Goal: Task Accomplishment & Management: Complete application form

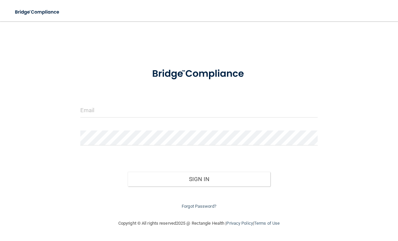
scroll to position [49, 0]
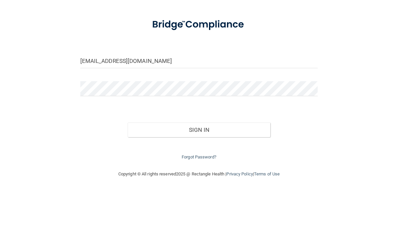
type input "[EMAIL_ADDRESS][DOMAIN_NAME]"
click at [199, 172] on button "Sign In" at bounding box center [199, 179] width 143 height 15
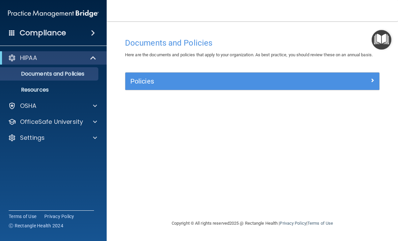
click at [52, 62] on div "HIPAA" at bounding box center [44, 58] width 82 height 8
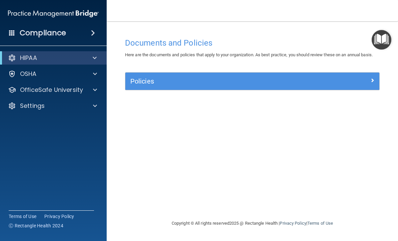
click at [44, 58] on div "HIPAA" at bounding box center [44, 58] width 82 height 8
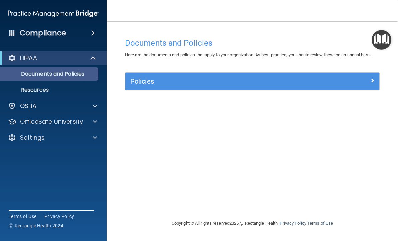
click at [76, 75] on p "Documents and Policies" at bounding box center [49, 74] width 91 height 7
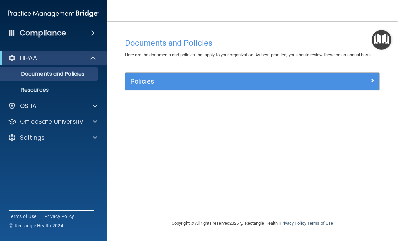
click at [91, 33] on span at bounding box center [93, 33] width 4 height 8
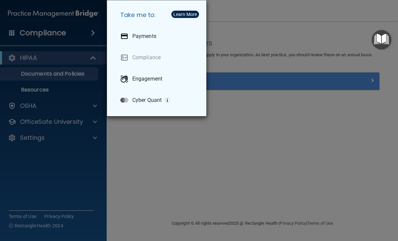
click at [65, 61] on div "Take me to: Payments Compliance Engagement Cyber Quant" at bounding box center [199, 120] width 398 height 241
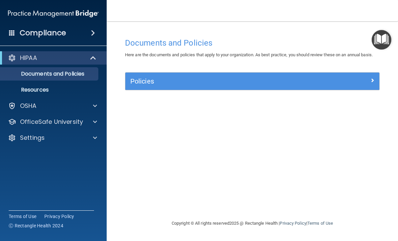
click at [18, 58] on div "HIPAA" at bounding box center [44, 58] width 82 height 8
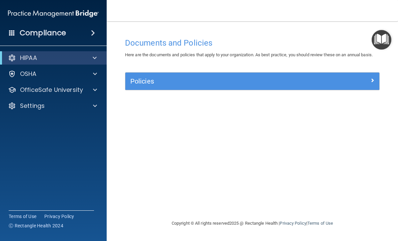
click at [10, 58] on div at bounding box center [12, 58] width 8 height 8
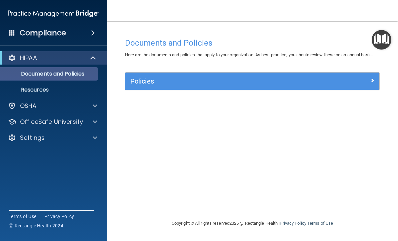
click at [57, 73] on p "Documents and Policies" at bounding box center [49, 74] width 91 height 7
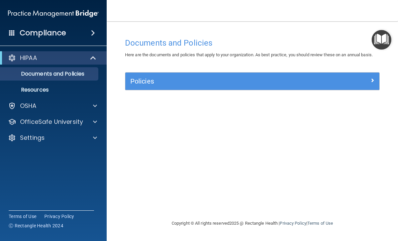
click at [176, 86] on div "Policies" at bounding box center [220, 81] width 190 height 11
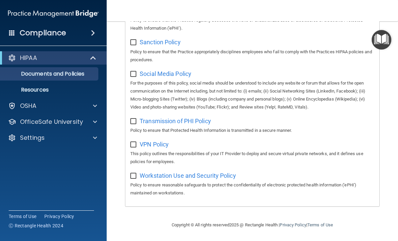
scroll to position [547, 0]
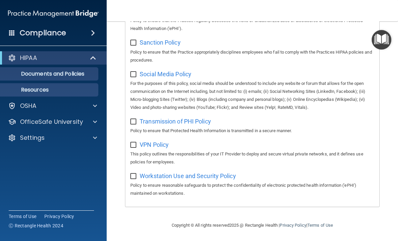
click at [52, 91] on p "Resources" at bounding box center [49, 90] width 91 height 7
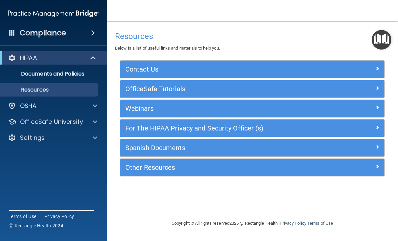
click at [376, 85] on span at bounding box center [377, 88] width 4 height 8
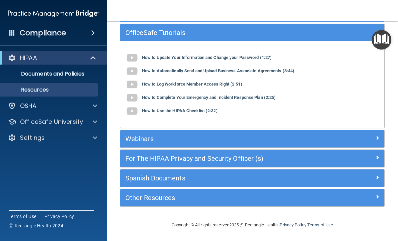
scroll to position [56, 0]
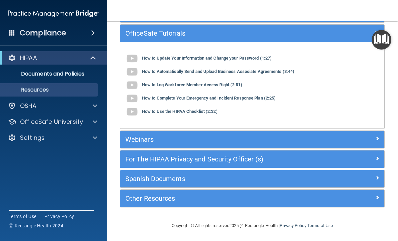
click at [94, 54] on span at bounding box center [94, 58] width 6 height 8
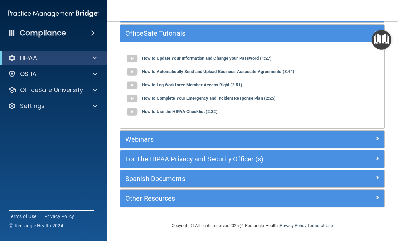
click at [381, 40] on img "Open Resource Center" at bounding box center [381, 40] width 20 height 20
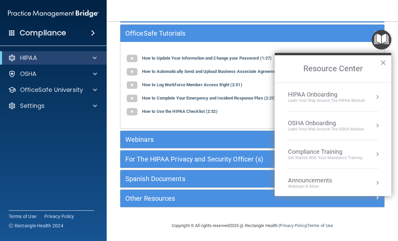
click at [367, 95] on div "HIPAA Onboarding Learn Your Way around the HIPAA module" at bounding box center [333, 97] width 90 height 12
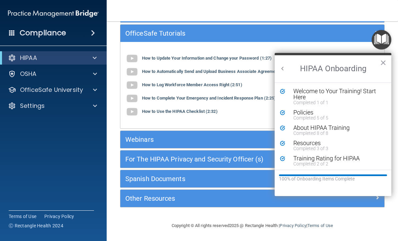
scroll to position [0, 0]
click at [355, 95] on div "Welcome to Your Training! Start Here" at bounding box center [337, 94] width 89 height 12
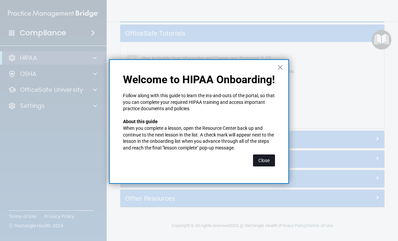
click at [266, 163] on button "Close" at bounding box center [264, 161] width 22 height 12
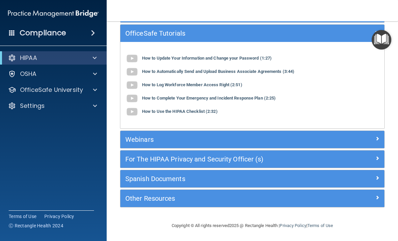
click at [375, 138] on span at bounding box center [377, 139] width 4 height 8
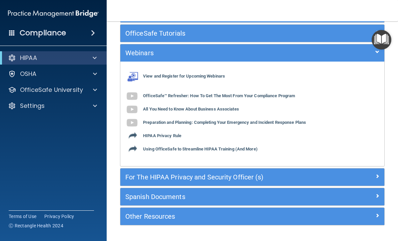
click at [382, 45] on img "Open Resource Center" at bounding box center [381, 40] width 20 height 20
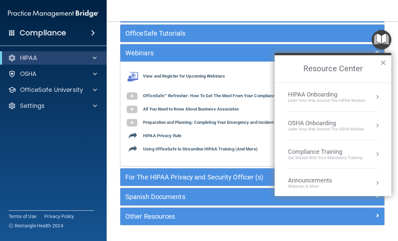
click at [375, 94] on button "Resource Center" at bounding box center [377, 97] width 7 height 7
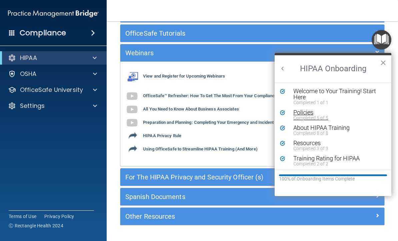
click at [342, 113] on div "Policies" at bounding box center [337, 113] width 89 height 6
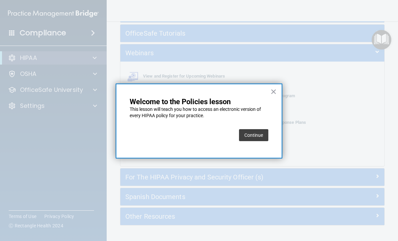
click at [251, 137] on button "Continue" at bounding box center [253, 135] width 29 height 12
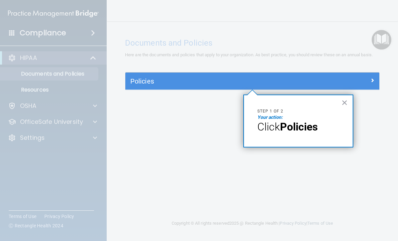
click at [317, 124] on strong "Policies" at bounding box center [299, 127] width 38 height 13
click at [346, 101] on button "×" at bounding box center [344, 102] width 6 height 11
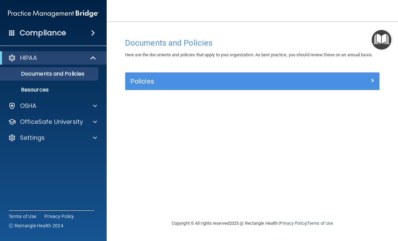
click at [374, 84] on div "Policies" at bounding box center [252, 81] width 254 height 11
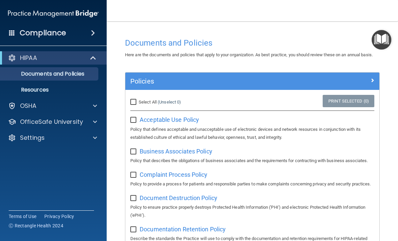
click at [135, 100] on input "Select All (Unselect 0) Unselect All" at bounding box center [134, 102] width 8 height 5
checkbox input "true"
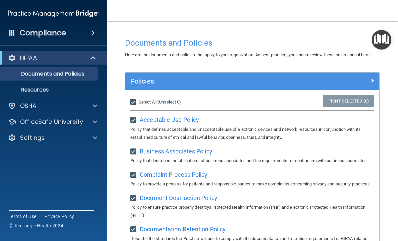
checkbox input "true"
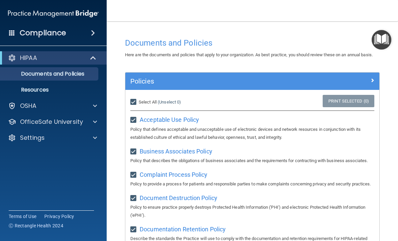
checkbox input "true"
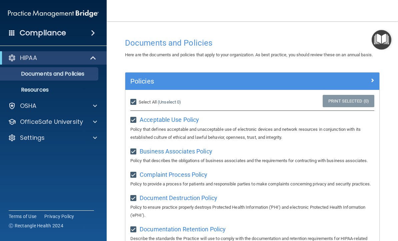
checkbox input "true"
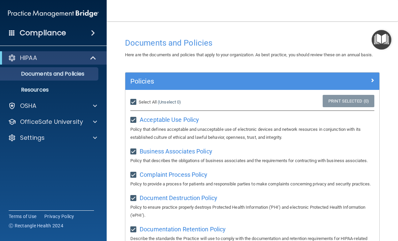
checkbox input "true"
click at [218, 126] on p "Policy that defines acceptable and unacceptable use of electronic devices and n…" at bounding box center [252, 134] width 244 height 16
click at [183, 116] on span "Acceptable Use Policy" at bounding box center [169, 119] width 59 height 7
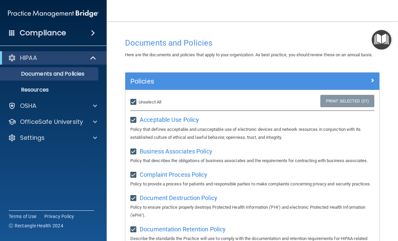
click at [373, 81] on span at bounding box center [372, 80] width 4 height 8
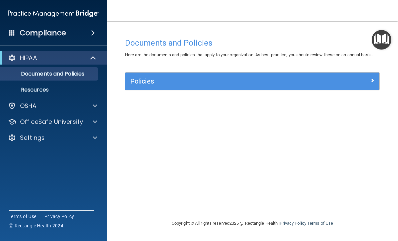
click at [366, 82] on div at bounding box center [348, 80] width 64 height 8
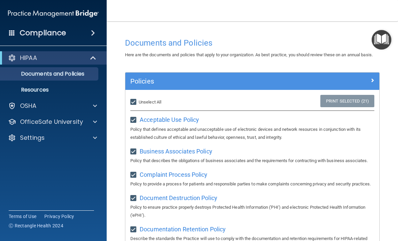
drag, startPoint x: 366, startPoint y: 82, endPoint x: 0, endPoint y: 0, distance: 375.7
click at [0, 0] on html "Compliance HIPAA Documents and Policies Report an Incident Business Associates …" at bounding box center [199, 120] width 398 height 241
click at [383, 42] on img "Open Resource Center" at bounding box center [381, 40] width 20 height 20
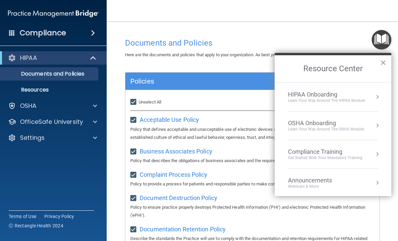
click at [358, 155] on div "Get Started with your mandatory training" at bounding box center [325, 158] width 74 height 6
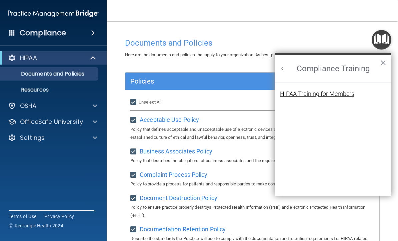
click at [340, 95] on div "HIPAA Training for Members" at bounding box center [317, 94] width 74 height 6
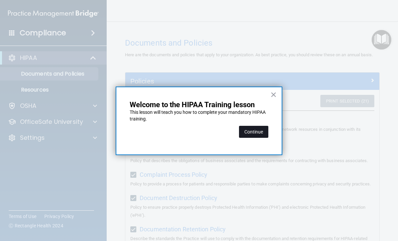
click at [253, 127] on button "Continue" at bounding box center [253, 132] width 29 height 12
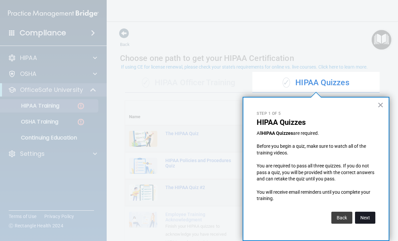
click at [360, 215] on button "Next" at bounding box center [365, 218] width 20 height 12
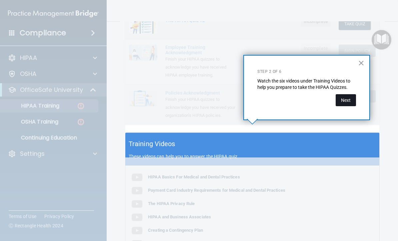
click at [343, 97] on button "Next" at bounding box center [345, 100] width 20 height 12
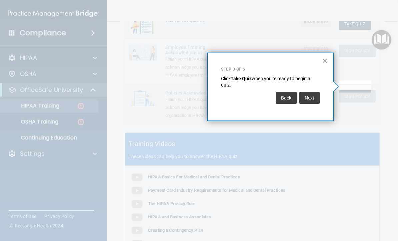
scroll to position [49, 0]
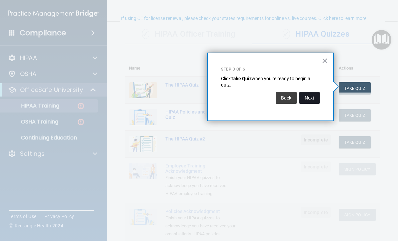
click at [317, 97] on button "Next" at bounding box center [309, 98] width 20 height 12
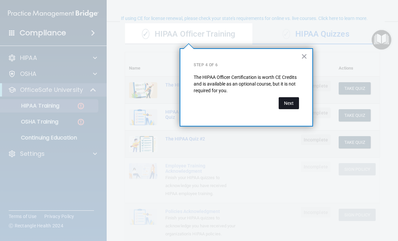
click at [288, 100] on button "Next" at bounding box center [288, 103] width 20 height 12
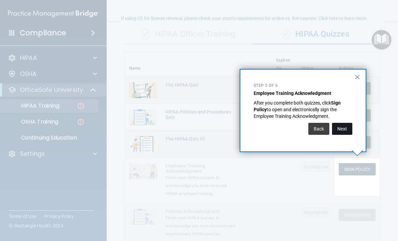
click at [345, 127] on button "Next" at bounding box center [342, 129] width 20 height 12
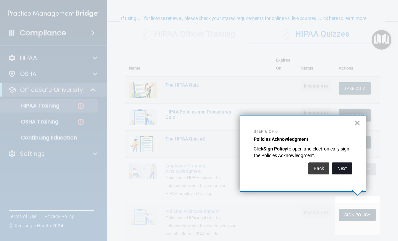
click at [341, 171] on button "Next" at bounding box center [342, 169] width 20 height 12
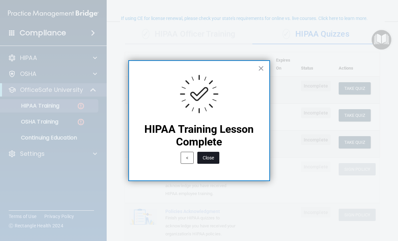
click at [206, 155] on button "Close" at bounding box center [208, 158] width 22 height 12
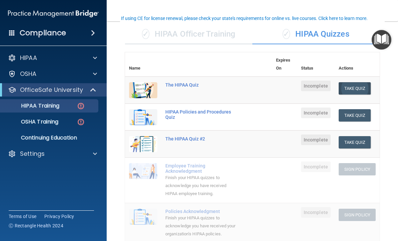
click at [351, 86] on button "Take Quiz" at bounding box center [354, 88] width 32 height 12
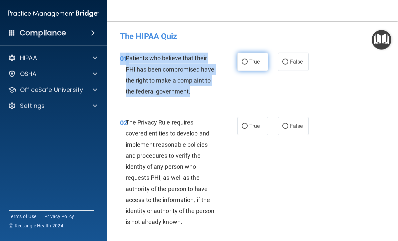
click at [245, 56] on label "True" at bounding box center [252, 62] width 31 height 18
click at [245, 60] on input "True" at bounding box center [244, 62] width 6 height 5
radio input "true"
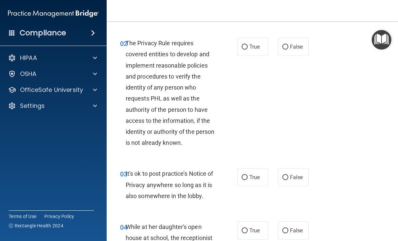
scroll to position [77, 0]
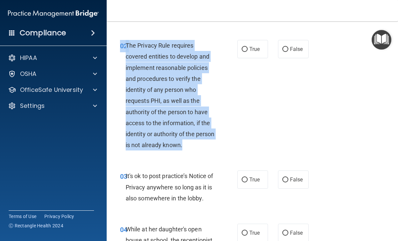
copy div "02 The Privacy Rule requires covered entities to develop and implement reasonab…"
click at [252, 44] on label "True" at bounding box center [252, 49] width 31 height 18
click at [247, 47] on input "True" at bounding box center [244, 49] width 6 height 5
radio input "true"
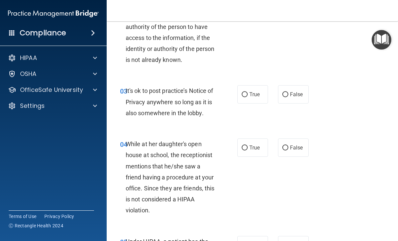
scroll to position [162, 0]
click at [293, 93] on span "False" at bounding box center [296, 95] width 13 height 6
click at [288, 93] on input "False" at bounding box center [285, 95] width 6 height 5
radio input "true"
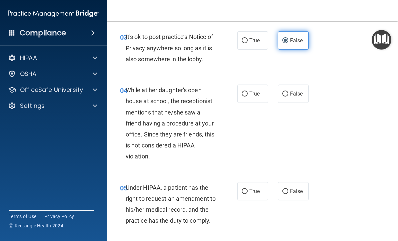
scroll to position [216, 0]
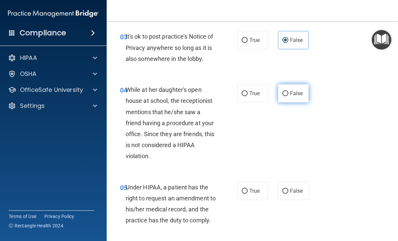
click at [295, 92] on span "False" at bounding box center [296, 93] width 13 height 6
click at [288, 92] on input "False" at bounding box center [285, 93] width 6 height 5
radio input "true"
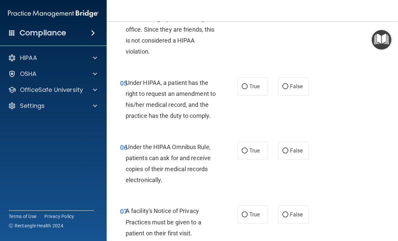
scroll to position [321, 0]
click at [135, 80] on span "Under HIPAA, a patient has the right to request an amendment to his/her medical…" at bounding box center [171, 99] width 90 height 40
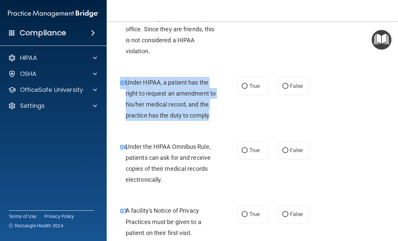
copy div "05 Under HIPAA, a patient has the right to request an amendment to his/her medi…"
click at [291, 84] on span "False" at bounding box center [296, 86] width 13 height 6
click at [288, 84] on input "False" at bounding box center [285, 86] width 6 height 5
radio input "true"
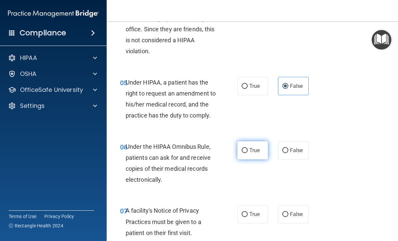
click at [251, 147] on span "True" at bounding box center [254, 150] width 10 height 6
click at [247, 148] on input "True" at bounding box center [244, 150] width 6 height 5
radio input "true"
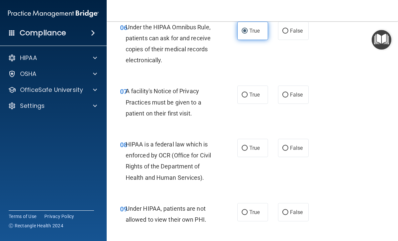
scroll to position [443, 0]
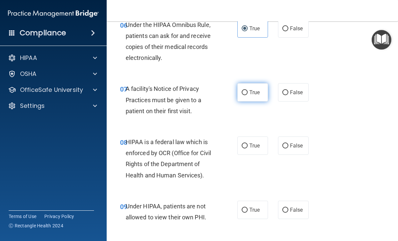
click at [258, 89] on span "True" at bounding box center [254, 92] width 10 height 6
click at [247, 90] on input "True" at bounding box center [244, 92] width 6 height 5
radio input "true"
click at [133, 139] on span "HIPAA is a federal law which is enforced by OCR (Office for Civil Rights of the…" at bounding box center [168, 159] width 85 height 40
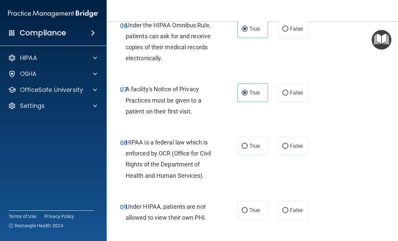
scroll to position [444, 0]
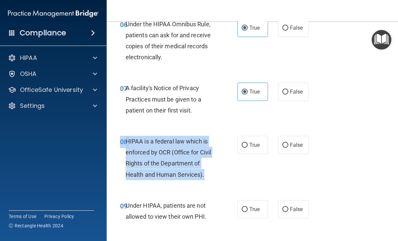
copy div "08 HIPAA is a federal law which is enforced by OCR (Office for Civil Rights of …"
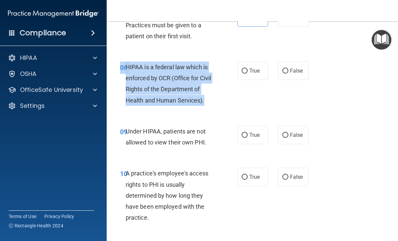
scroll to position [517, 0]
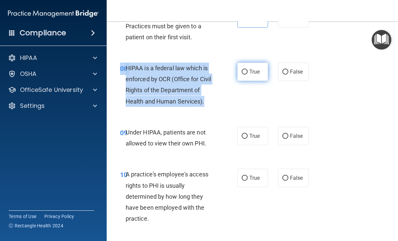
click at [247, 70] on input "True" at bounding box center [244, 72] width 6 height 5
radio input "true"
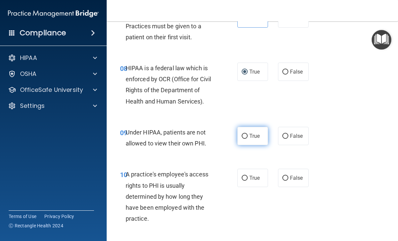
click at [249, 127] on label "True" at bounding box center [252, 136] width 31 height 18
click at [247, 134] on input "True" at bounding box center [244, 136] width 6 height 5
radio input "true"
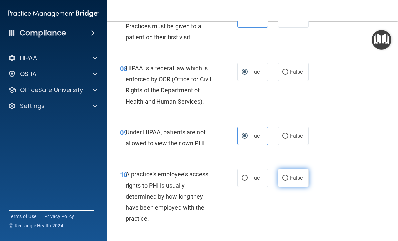
click at [296, 175] on span "False" at bounding box center [296, 178] width 13 height 6
click at [288, 176] on input "False" at bounding box center [285, 178] width 6 height 5
radio input "true"
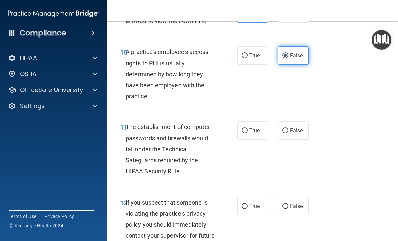
scroll to position [641, 0]
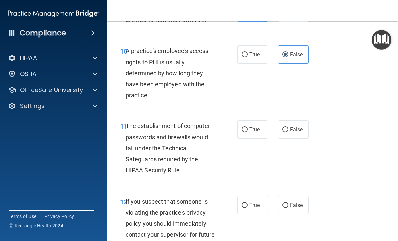
click at [134, 123] on span "The establishment of computer passwords and firewalls would fall under the Tech…" at bounding box center [168, 148] width 84 height 51
click at [137, 124] on span "The establishment of computer passwords and firewalls would fall under the Tech…" at bounding box center [168, 148] width 84 height 51
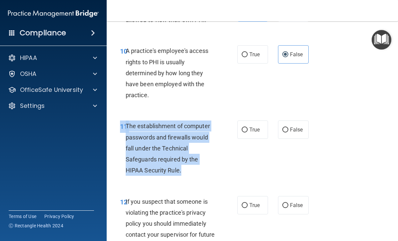
copy div "11 The establishment of computer passwords and firewalls would fall under the T…"
click at [254, 122] on label "True" at bounding box center [252, 130] width 31 height 18
click at [247, 128] on input "True" at bounding box center [244, 130] width 6 height 5
radio input "true"
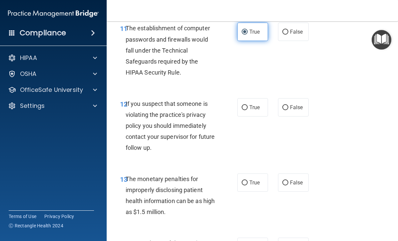
scroll to position [742, 0]
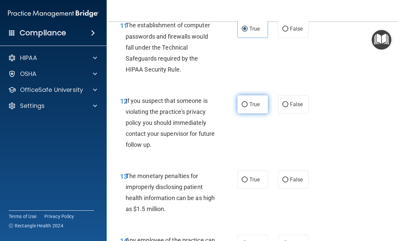
click at [256, 95] on label "True" at bounding box center [252, 104] width 31 height 18
click at [247, 102] on input "True" at bounding box center [244, 104] width 6 height 5
radio input "true"
click at [137, 173] on span "The monetary penalties for improperly disclosing patient health information can…" at bounding box center [170, 193] width 89 height 40
click at [133, 173] on span "The monetary penalties for improperly disclosing patient health information can…" at bounding box center [170, 193] width 89 height 40
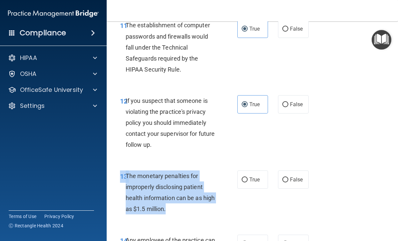
copy div "13 The monetary penalties for improperly disclosing patient health information …"
click at [252, 177] on span "True" at bounding box center [254, 180] width 10 height 6
click at [247, 178] on input "True" at bounding box center [244, 180] width 6 height 5
radio input "true"
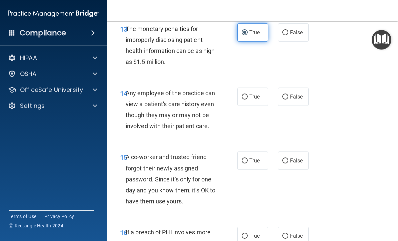
scroll to position [894, 0]
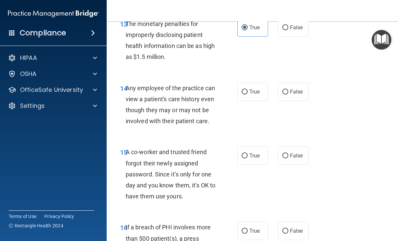
click at [134, 85] on span "Any employee of the practice can view a patient's care history even though they…" at bounding box center [170, 105] width 89 height 40
click at [129, 85] on span "Any employee of the practice can view a patient's care history even though they…" at bounding box center [170, 105] width 89 height 40
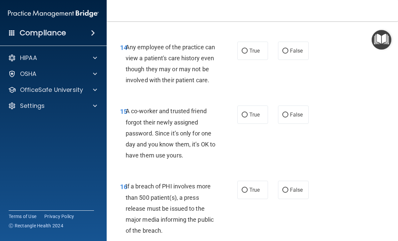
scroll to position [935, 0]
click at [149, 37] on div "14 Any employee of the practice can view a patient's care history even though t…" at bounding box center [252, 66] width 274 height 64
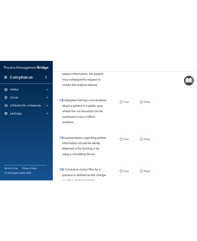
scroll to position [1190, 0]
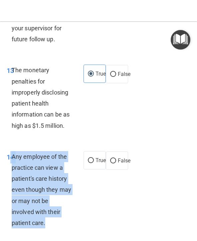
copy div "4 Any employee of the practice can view a patient's care history even though th…"
click at [124, 158] on span "False" at bounding box center [124, 161] width 13 height 6
click at [116, 159] on input "False" at bounding box center [113, 161] width 6 height 5
radio input "true"
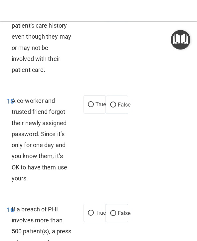
scroll to position [1343, 0]
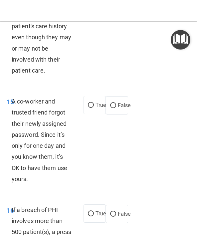
click at [18, 98] on span "A co-worker and trusted friend forgot their newly assigned password. Since it’s…" at bounding box center [40, 140] width 56 height 85
click at [125, 96] on label "False" at bounding box center [117, 105] width 22 height 18
click at [116, 103] on input "False" at bounding box center [113, 105] width 6 height 5
radio input "true"
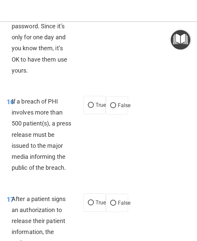
scroll to position [1452, 0]
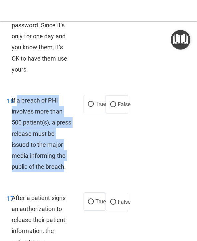
copy span "a breach of PHI involves more than 500 patient(s), a press release must be issu…"
click at [95, 95] on label "True" at bounding box center [95, 104] width 22 height 18
click at [94, 102] on input "True" at bounding box center [91, 104] width 6 height 5
radio input "true"
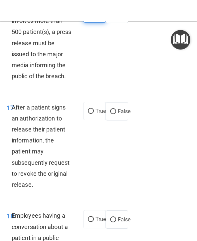
scroll to position [1544, 0]
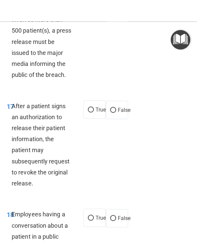
click at [14, 103] on span "After a patient signs an authorization to release their patient information, th…" at bounding box center [41, 145] width 58 height 85
click at [18, 103] on span "After a patient signs an authorization to release their patient information, th…" at bounding box center [41, 145] width 58 height 85
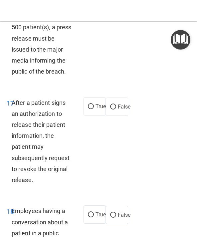
scroll to position [1548, 0]
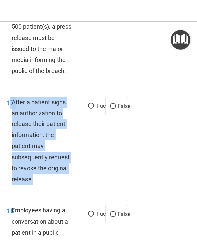
copy div "7 After a patient signs an authorization to release their patient information, …"
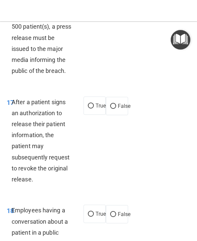
drag, startPoint x: 18, startPoint y: 99, endPoint x: 12, endPoint y: 8, distance: 91.1
click at [0, 0] on html "Compliance HIPAA Documents and Policies Report an Incident Business Associates …" at bounding box center [98, 120] width 197 height 241
click at [12, 8] on div "Jennifer Vilan jennifervilan@gmail.com Manage My Enterprise G Dental Group Mana…" at bounding box center [98, 8] width 197 height 0
click at [94, 97] on label "True" at bounding box center [95, 106] width 22 height 18
click at [94, 104] on input "True" at bounding box center [91, 106] width 6 height 5
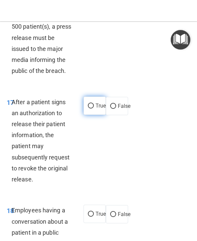
radio input "true"
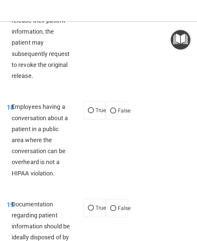
scroll to position [1650, 0]
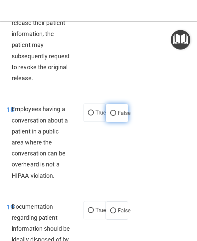
click at [124, 110] on span "False" at bounding box center [124, 113] width 13 height 6
click at [116, 111] on input "False" at bounding box center [113, 113] width 6 height 5
radio input "true"
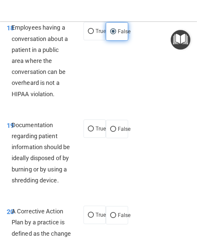
scroll to position [1749, 0]
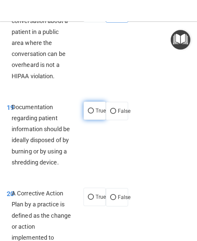
click at [94, 102] on label "True" at bounding box center [95, 111] width 22 height 18
click at [94, 109] on input "True" at bounding box center [91, 111] width 6 height 5
radio input "true"
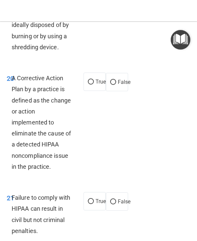
scroll to position [1865, 0]
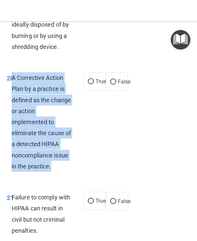
copy span "A Corrective Action Plan by a practice is defined as the change or action imple…"
click at [89, 79] on input "True" at bounding box center [91, 81] width 6 height 5
radio input "true"
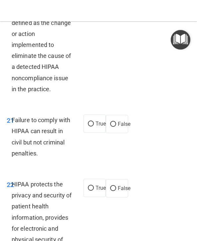
scroll to position [1946, 0]
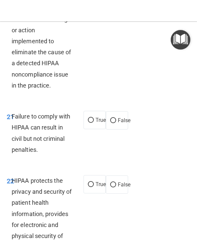
click at [17, 113] on span "Failure to comply with HIPAA can result in civil but not criminal penalties." at bounding box center [41, 133] width 59 height 40
click at [20, 113] on span "Failure to comply with HIPAA can result in civil but not criminal penalties." at bounding box center [41, 133] width 59 height 40
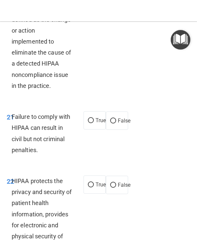
scroll to position [1945, 0]
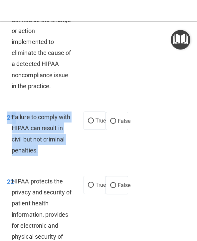
copy div "21 Failure to comply with HIPAA can result in civil but not criminal penalties."
click at [125, 118] on span "False" at bounding box center [124, 121] width 13 height 6
click at [116, 119] on input "False" at bounding box center [113, 121] width 6 height 5
radio input "true"
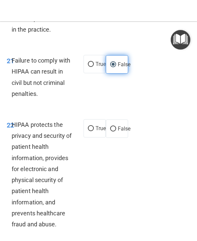
scroll to position [2010, 0]
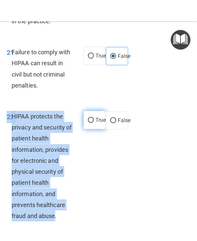
click at [93, 118] on input "True" at bounding box center [91, 120] width 6 height 5
radio input "true"
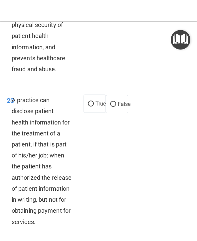
scroll to position [2157, 0]
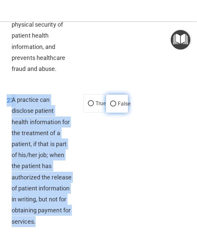
click at [121, 101] on span "False" at bounding box center [124, 104] width 13 height 6
click at [116, 102] on input "False" at bounding box center [113, 104] width 6 height 5
radio input "true"
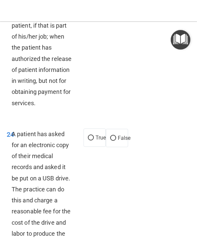
scroll to position [2278, 0]
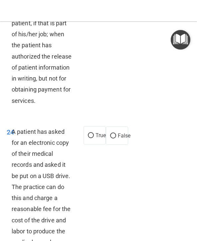
click at [33, 128] on span "A patient has asked for an electronic copy of their medical records and asked i…" at bounding box center [41, 187] width 59 height 118
click at [21, 128] on span "A patient has asked for an electronic copy of their medical records and asked i…" at bounding box center [41, 187] width 59 height 118
click at [26, 128] on span "A patient has asked for an electronic copy of their medical records and asked i…" at bounding box center [41, 187] width 59 height 118
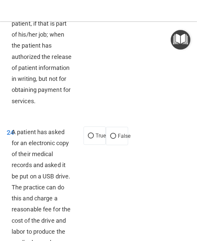
click at [29, 129] on span "A patient has asked for an electronic copy of their medical records and asked i…" at bounding box center [41, 188] width 59 height 118
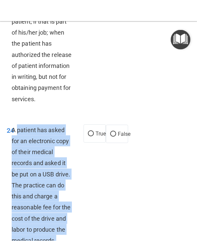
scroll to position [2282, 0]
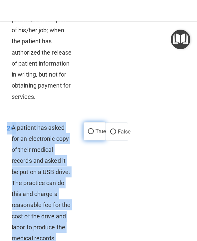
click at [89, 130] on input "True" at bounding box center [91, 132] width 6 height 5
radio input "true"
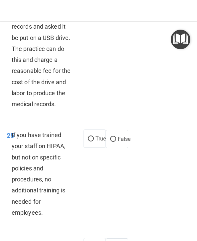
scroll to position [2416, 0]
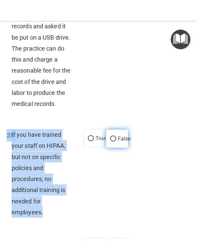
click at [121, 136] on span "False" at bounding box center [124, 139] width 13 height 6
click at [116, 137] on input "False" at bounding box center [113, 139] width 6 height 5
radio input "true"
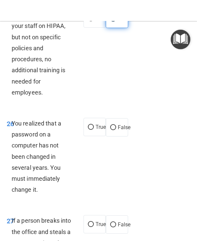
scroll to position [2538, 0]
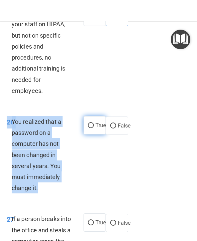
click at [98, 123] on span "True" at bounding box center [101, 126] width 10 height 6
click at [94, 124] on input "True" at bounding box center [91, 126] width 6 height 5
radio input "true"
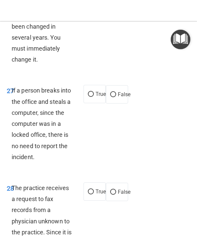
scroll to position [2667, 0]
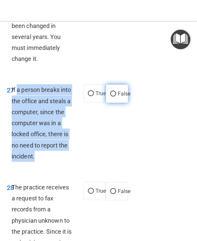
click at [124, 91] on span "False" at bounding box center [124, 94] width 13 height 6
click at [116, 92] on input "False" at bounding box center [113, 94] width 6 height 5
radio input "true"
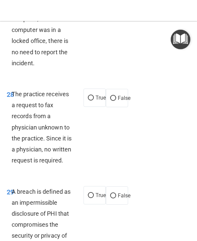
scroll to position [2761, 0]
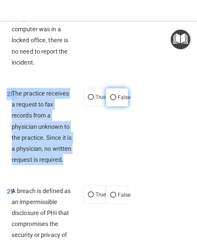
click at [121, 95] on span "False" at bounding box center [124, 98] width 13 height 6
click at [116, 96] on input "False" at bounding box center [113, 98] width 6 height 5
radio input "true"
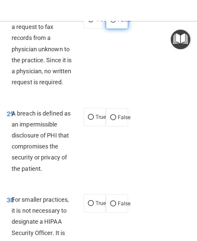
scroll to position [2839, 0]
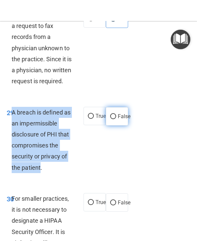
click at [128, 115] on span "False" at bounding box center [124, 117] width 13 height 6
click at [116, 115] on input "False" at bounding box center [113, 117] width 6 height 5
radio input "true"
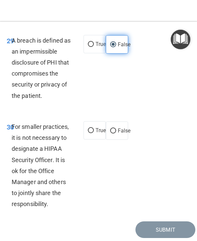
scroll to position [2914, 0]
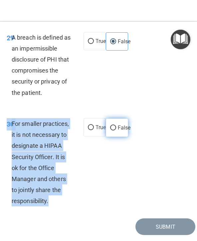
click at [121, 125] on span "False" at bounding box center [124, 128] width 13 height 6
click at [116, 126] on input "False" at bounding box center [113, 128] width 6 height 5
radio input "true"
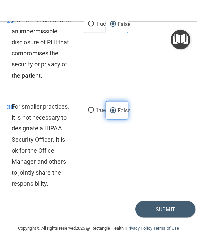
scroll to position [2932, 0]
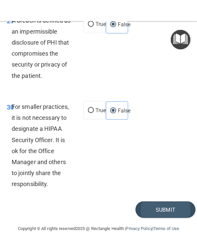
click at [157, 205] on button "Submit" at bounding box center [166, 209] width 60 height 17
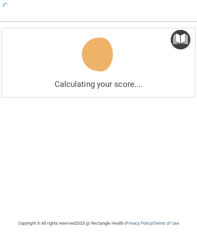
scroll to position [0, 0]
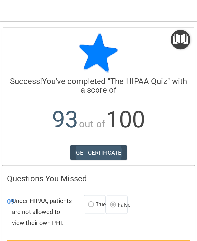
click at [105, 151] on link "GET CERTIFICATE" at bounding box center [98, 153] width 57 height 15
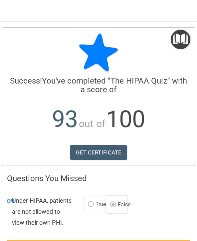
click at [186, 39] on img "Open Resource Center" at bounding box center [181, 40] width 20 height 20
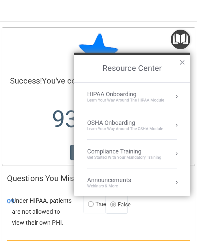
click at [169, 125] on div "OSHA Onboarding Learn your way around the OSHA module" at bounding box center [132, 126] width 90 height 12
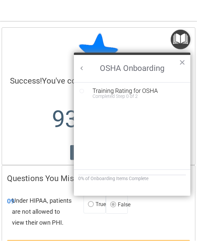
scroll to position [0, 0]
click at [145, 92] on div "Training Rating for OSHA" at bounding box center [137, 91] width 89 height 6
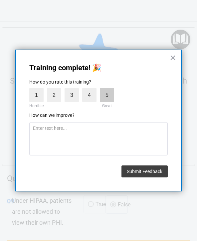
click at [108, 92] on label "5" at bounding box center [107, 95] width 14 height 14
click at [92, 90] on input "5" at bounding box center [92, 90] width 0 height 0
click at [107, 93] on label "5" at bounding box center [107, 95] width 14 height 14
click at [92, 90] on input "5" at bounding box center [92, 90] width 0 height 0
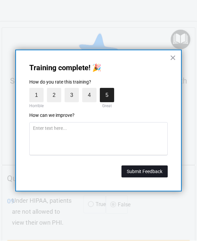
click at [152, 170] on button "Submit Feedback" at bounding box center [145, 172] width 46 height 12
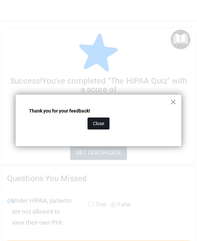
click at [100, 126] on button "Close" at bounding box center [99, 124] width 22 height 12
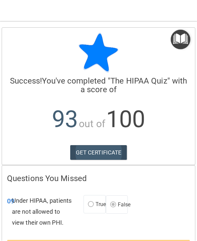
click at [107, 151] on link "GET CERTIFICATE" at bounding box center [98, 153] width 57 height 15
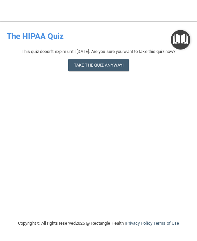
click at [184, 37] on img "Open Resource Center" at bounding box center [181, 40] width 20 height 20
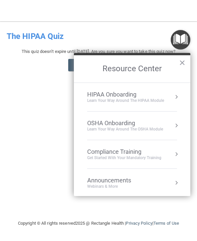
click at [165, 92] on div "HIPAA Onboarding Learn Your Way around the HIPAA module" at bounding box center [132, 97] width 90 height 12
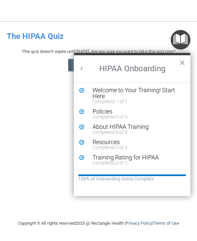
scroll to position [1, 0]
click at [185, 64] on button "×" at bounding box center [182, 62] width 6 height 11
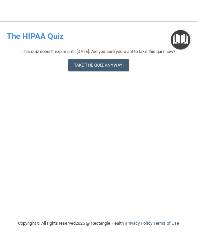
click at [186, 37] on img "Open Resource Center" at bounding box center [181, 40] width 20 height 20
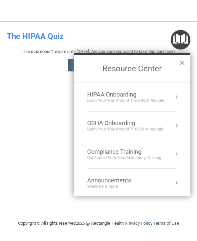
click at [162, 152] on div "Compliance Training" at bounding box center [124, 151] width 74 height 7
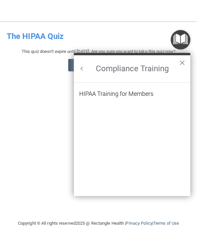
scroll to position [0, 0]
click at [153, 94] on div "HIPAA Training for Members" at bounding box center [116, 94] width 74 height 6
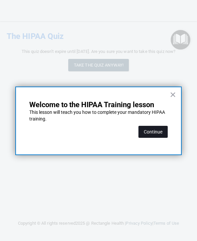
click at [162, 128] on button "Continue" at bounding box center [153, 132] width 29 height 12
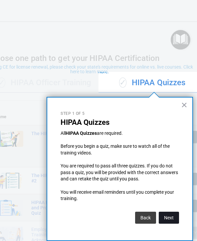
click at [161, 214] on button "Next" at bounding box center [169, 218] width 20 height 12
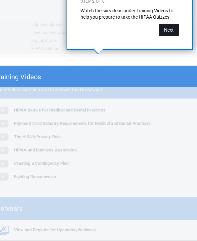
click at [167, 29] on button "Next" at bounding box center [169, 30] width 20 height 12
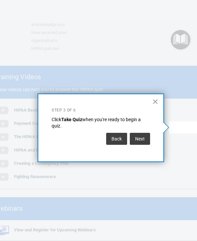
scroll to position [0, 0]
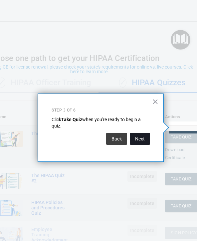
click at [150, 138] on button "Next" at bounding box center [140, 139] width 20 height 12
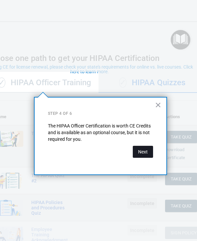
click at [143, 148] on button "Next" at bounding box center [143, 152] width 20 height 12
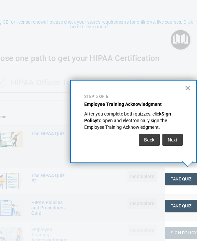
scroll to position [90, 0]
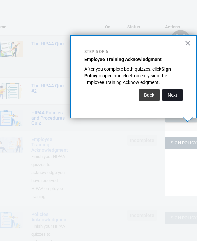
click at [175, 92] on button "Next" at bounding box center [173, 95] width 20 height 12
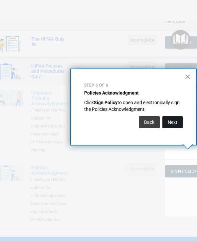
click at [174, 116] on button "Next" at bounding box center [173, 122] width 20 height 12
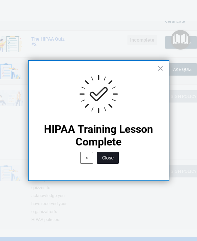
click at [109, 152] on button "Close" at bounding box center [108, 158] width 22 height 12
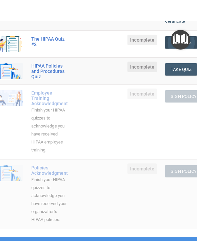
click at [184, 36] on button "Take Quiz" at bounding box center [181, 42] width 32 height 12
click at [188, 34] on img "Open Resource Center" at bounding box center [181, 40] width 20 height 20
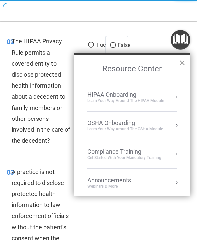
click at [184, 68] on button "×" at bounding box center [182, 62] width 6 height 11
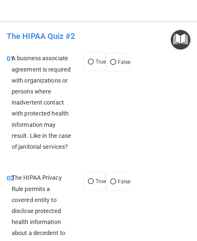
scroll to position [2, 0]
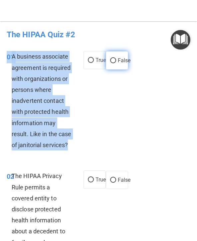
click at [121, 61] on span "False" at bounding box center [124, 60] width 13 height 6
click at [116, 61] on input "False" at bounding box center [113, 60] width 6 height 5
radio input "true"
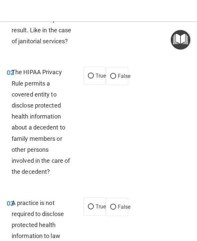
scroll to position [111, 0]
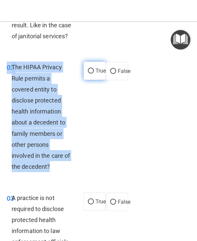
click at [100, 70] on span "True" at bounding box center [101, 71] width 10 height 6
click at [94, 70] on input "True" at bounding box center [91, 71] width 6 height 5
radio input "true"
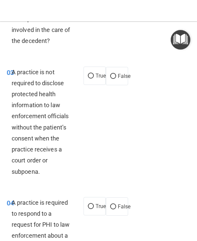
scroll to position [236, 0]
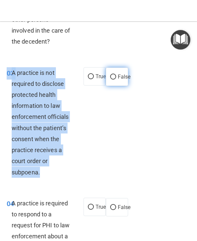
click at [123, 76] on span "False" at bounding box center [124, 77] width 13 height 6
click at [116, 76] on input "False" at bounding box center [113, 77] width 6 height 5
radio input "true"
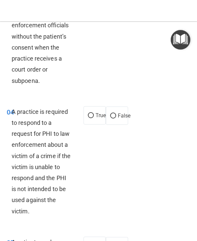
scroll to position [329, 0]
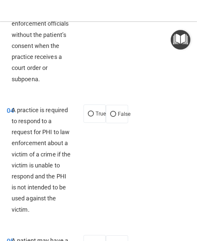
click at [14, 107] on span "A practice is required to respond to a request for PHI to law enforcement about…" at bounding box center [41, 160] width 59 height 107
click at [26, 105] on div "A practice is required to respond to a request for PHI to law enforcement about…" at bounding box center [44, 160] width 65 height 111
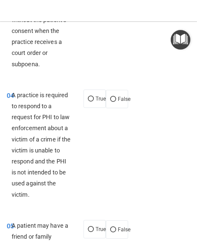
scroll to position [345, 0]
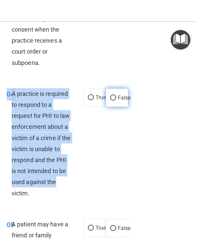
click at [122, 95] on span "False" at bounding box center [124, 98] width 13 height 6
click at [116, 96] on input "False" at bounding box center [113, 98] width 6 height 5
radio input "true"
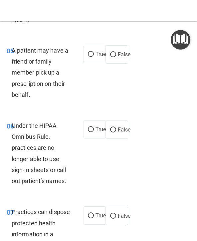
scroll to position [520, 0]
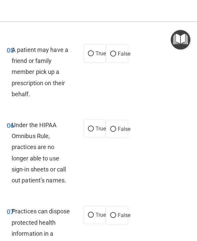
click at [12, 46] on span "A patient may have a friend or family member pick up a prescription on their be…" at bounding box center [40, 71] width 57 height 51
click at [20, 46] on span "A patient may have a friend or family member pick up a prescription on their be…" at bounding box center [40, 71] width 57 height 51
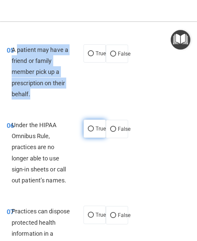
click at [96, 126] on span "True" at bounding box center [101, 129] width 10 height 6
click at [94, 127] on input "True" at bounding box center [91, 129] width 6 height 5
radio input "true"
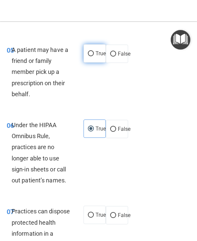
click at [94, 51] on input "True" at bounding box center [91, 53] width 6 height 5
radio input "true"
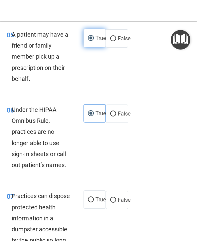
scroll to position [535, 0]
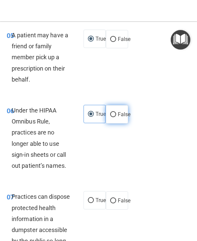
click at [127, 111] on span "False" at bounding box center [124, 114] width 13 height 6
click at [116, 112] on input "False" at bounding box center [113, 114] width 6 height 5
radio input "true"
radio input "false"
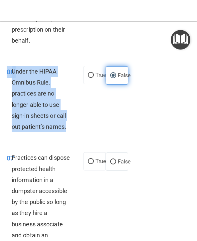
scroll to position [579, 0]
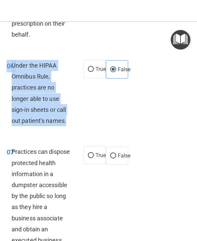
click at [21, 149] on span "Practices can dispose protected health information in a dumpster accessible by …" at bounding box center [41, 201] width 59 height 107
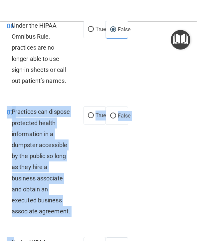
scroll to position [623, 0]
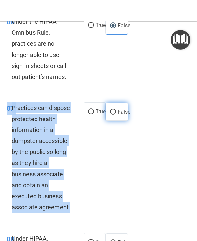
click at [123, 109] on span "False" at bounding box center [124, 112] width 13 height 6
click at [116, 110] on input "False" at bounding box center [113, 112] width 6 height 5
radio input "true"
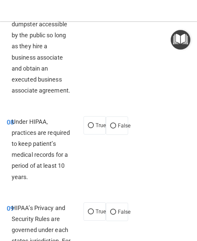
scroll to position [741, 0]
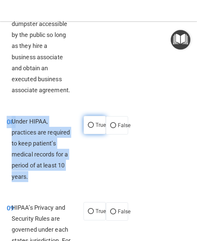
click at [100, 122] on span "True" at bounding box center [101, 125] width 10 height 6
click at [94, 123] on input "True" at bounding box center [91, 125] width 6 height 5
radio input "true"
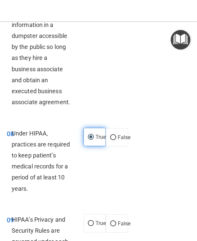
scroll to position [730, 0]
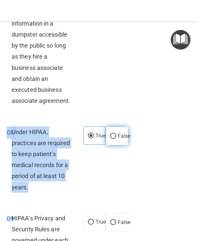
click at [122, 133] on span "False" at bounding box center [124, 136] width 13 height 6
click at [116, 134] on input "False" at bounding box center [113, 136] width 6 height 5
radio input "true"
radio input "false"
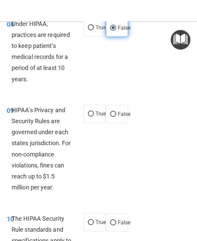
scroll to position [839, 0]
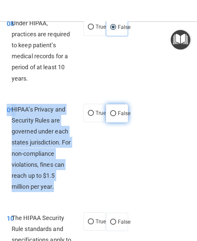
click at [114, 111] on input "False" at bounding box center [113, 113] width 6 height 5
radio input "true"
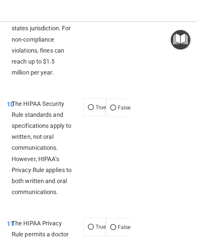
scroll to position [954, 0]
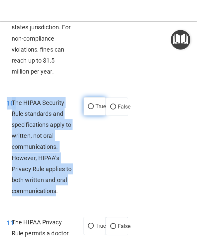
click at [92, 104] on input "True" at bounding box center [91, 106] width 6 height 5
radio input "true"
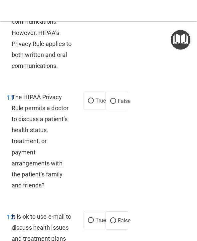
scroll to position [1081, 0]
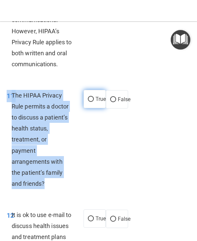
click at [90, 97] on input "True" at bounding box center [91, 99] width 6 height 5
radio input "true"
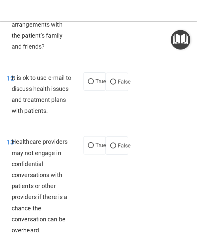
scroll to position [1220, 0]
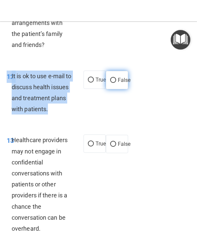
click at [119, 71] on label "False" at bounding box center [117, 80] width 22 height 18
click at [116, 78] on input "False" at bounding box center [113, 80] width 6 height 5
radio input "true"
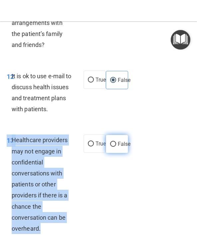
click at [127, 141] on span "False" at bounding box center [124, 144] width 13 height 6
click at [116, 142] on input "False" at bounding box center [113, 144] width 6 height 5
radio input "true"
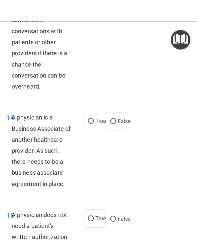
scroll to position [1363, 0]
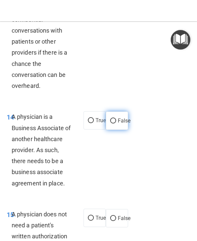
click at [121, 112] on label "False" at bounding box center [117, 121] width 22 height 18
click at [116, 119] on input "False" at bounding box center [113, 121] width 6 height 5
radio input "true"
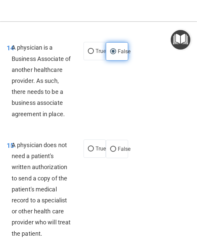
scroll to position [1438, 0]
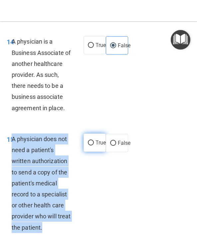
click at [96, 140] on span "True" at bounding box center [101, 143] width 10 height 6
click at [94, 141] on input "True" at bounding box center [91, 143] width 6 height 5
radio input "true"
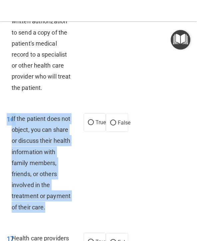
scroll to position [1578, 0]
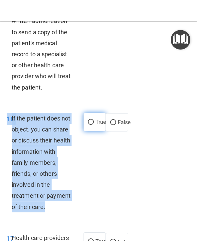
click at [93, 120] on input "True" at bounding box center [91, 122] width 6 height 5
radio input "true"
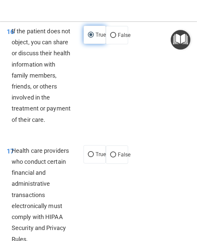
scroll to position [1667, 0]
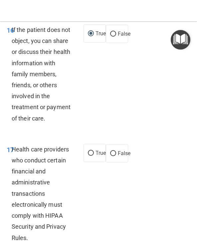
click at [16, 146] on span "Health care providers who conduct certain financial and administrative transact…" at bounding box center [40, 194] width 57 height 96
click at [22, 146] on span "Health care providers who conduct certain financial and administrative transact…" at bounding box center [40, 194] width 57 height 96
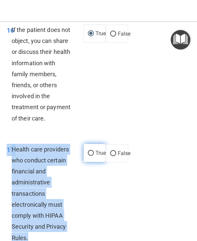
click at [92, 151] on input "True" at bounding box center [91, 153] width 6 height 5
radio input "true"
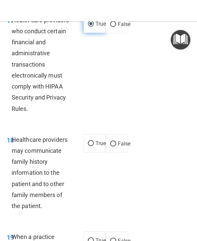
scroll to position [1802, 0]
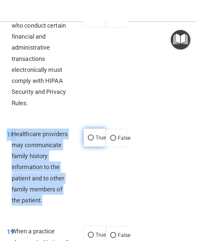
click at [93, 129] on label "True" at bounding box center [95, 138] width 22 height 18
click at [93, 136] on input "True" at bounding box center [91, 138] width 6 height 5
radio input "true"
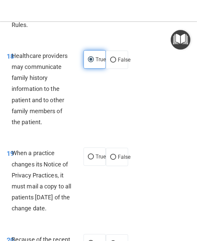
scroll to position [1882, 0]
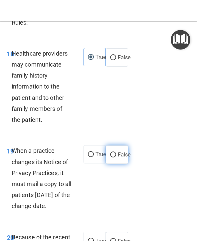
click at [122, 152] on span "False" at bounding box center [124, 155] width 13 height 6
click at [116, 153] on input "False" at bounding box center [113, 155] width 6 height 5
radio input "true"
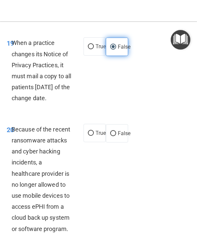
scroll to position [1989, 0]
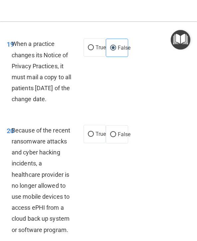
click at [20, 127] on span "Because of the recent ransomware attacks and cyber hacking incidents, a healthc…" at bounding box center [41, 180] width 59 height 107
click at [21, 127] on span "Because of the recent ransomware attacks and cyber hacking incidents, a healthc…" at bounding box center [41, 180] width 59 height 107
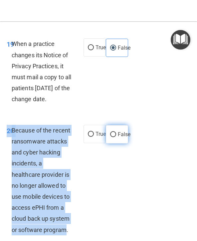
click at [121, 131] on span "False" at bounding box center [124, 134] width 13 height 6
click at [116, 132] on input "False" at bounding box center [113, 134] width 6 height 5
radio input "true"
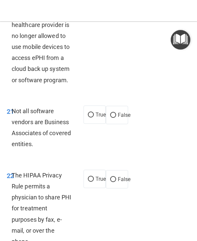
scroll to position [2140, 0]
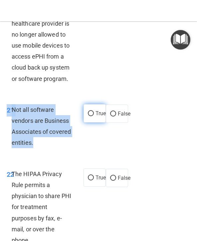
click at [97, 110] on span "True" at bounding box center [101, 113] width 10 height 6
click at [94, 111] on input "True" at bounding box center [91, 113] width 6 height 5
radio input "true"
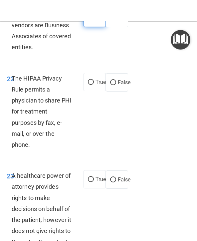
scroll to position [2237, 0]
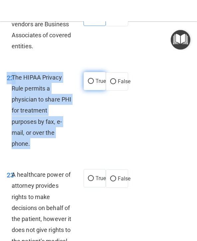
click at [94, 79] on input "True" at bounding box center [91, 81] width 6 height 5
radio input "true"
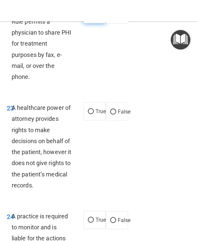
scroll to position [2304, 0]
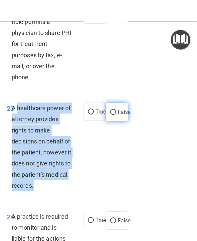
click at [124, 109] on span "False" at bounding box center [124, 112] width 13 height 6
click at [116, 110] on input "False" at bounding box center [113, 112] width 6 height 5
radio input "true"
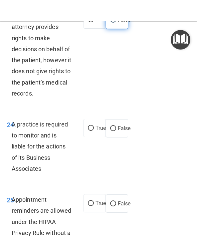
scroll to position [2397, 0]
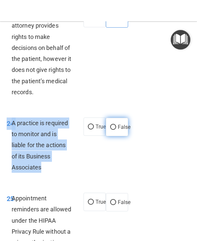
click at [119, 124] on span "False" at bounding box center [124, 127] width 13 height 6
click at [116, 125] on input "False" at bounding box center [113, 127] width 6 height 5
radio input "true"
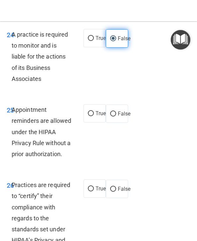
scroll to position [2486, 0]
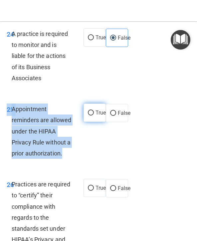
click at [98, 110] on span "True" at bounding box center [101, 113] width 10 height 6
click at [94, 111] on input "True" at bounding box center [91, 113] width 6 height 5
radio input "true"
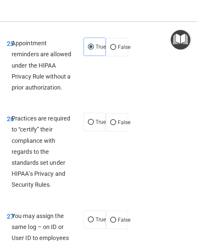
click at [18, 115] on span "Practices are required to “certify” their compliance with regards to the standa…" at bounding box center [41, 151] width 59 height 73
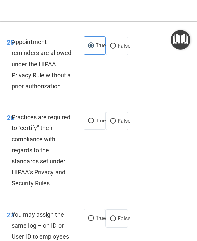
scroll to position [2551, 0]
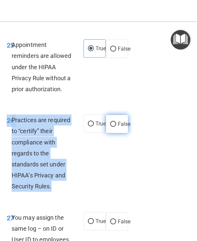
click at [121, 121] on span "False" at bounding box center [124, 124] width 13 height 6
click at [116, 122] on input "False" at bounding box center [113, 124] width 6 height 5
radio input "true"
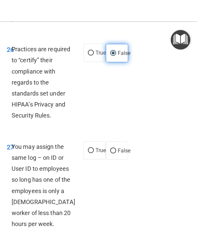
scroll to position [2623, 0]
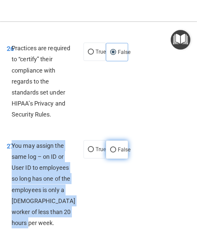
click at [117, 141] on label "False" at bounding box center [117, 150] width 22 height 18
click at [116, 148] on input "False" at bounding box center [113, 150] width 6 height 5
radio input "true"
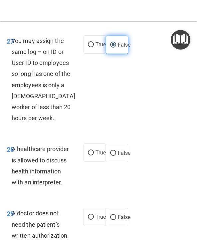
scroll to position [2729, 0]
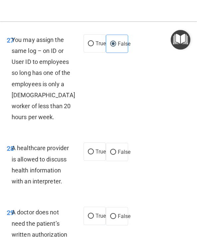
click at [23, 145] on span "A healthcare provider is allowed to discuss health information with an interpre…" at bounding box center [40, 165] width 57 height 40
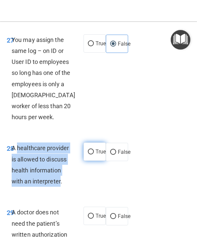
click at [98, 149] on span "True" at bounding box center [101, 152] width 10 height 6
click at [94, 150] on input "True" at bounding box center [91, 152] width 6 height 5
radio input "true"
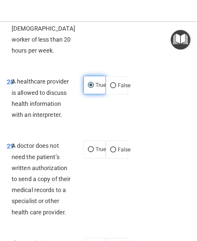
scroll to position [2798, 0]
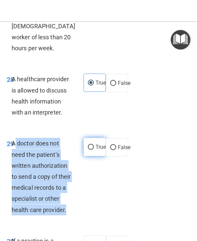
click at [90, 145] on input "True" at bounding box center [91, 147] width 6 height 5
radio input "true"
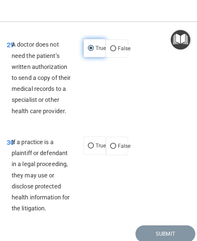
scroll to position [2897, 0]
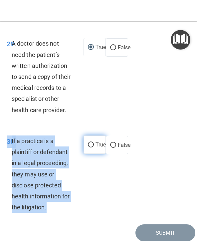
click at [99, 142] on span "True" at bounding box center [101, 145] width 10 height 6
click at [94, 143] on input "True" at bounding box center [91, 145] width 6 height 5
radio input "true"
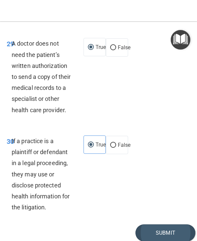
click at [150, 224] on button "Submit" at bounding box center [166, 232] width 60 height 17
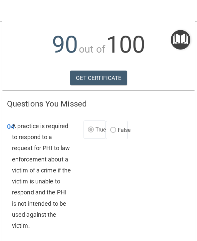
scroll to position [75, 0]
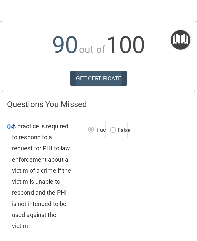
click at [105, 83] on link "GET CERTIFICATE" at bounding box center [98, 78] width 57 height 15
click at [186, 39] on img "Open Resource Center" at bounding box center [181, 40] width 20 height 20
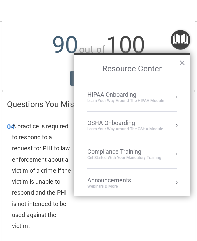
click at [159, 95] on div "HIPAA Onboarding" at bounding box center [125, 94] width 77 height 7
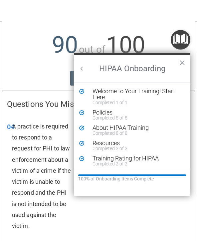
scroll to position [0, 0]
click at [183, 63] on button "×" at bounding box center [182, 62] width 6 height 11
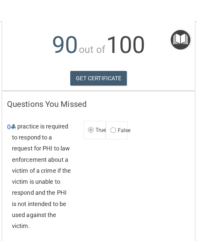
click at [181, 42] on img "Open Resource Center" at bounding box center [181, 40] width 20 height 20
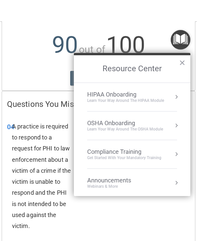
click at [166, 153] on div "Compliance Training Get Started with your mandatory training" at bounding box center [132, 154] width 90 height 12
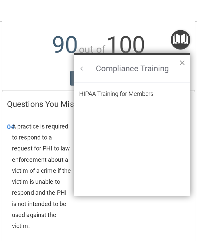
click at [185, 65] on button "×" at bounding box center [182, 62] width 6 height 11
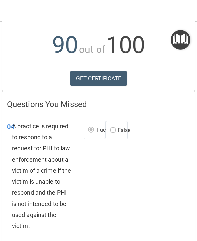
click at [184, 39] on img "Open Resource Center" at bounding box center [181, 40] width 20 height 20
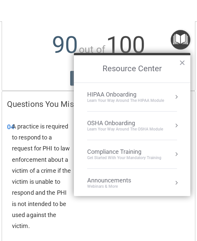
click at [154, 121] on div "OSHA Onboarding" at bounding box center [125, 123] width 76 height 7
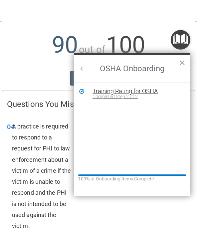
click at [158, 95] on div "Completed Step 2 of 2" at bounding box center [137, 96] width 89 height 5
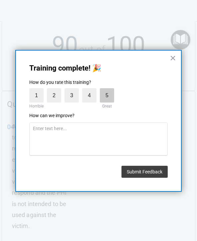
click at [106, 92] on label "5" at bounding box center [107, 95] width 14 height 14
click at [92, 90] on input "5" at bounding box center [92, 90] width 0 height 0
click at [112, 97] on label "5" at bounding box center [107, 95] width 14 height 14
click at [92, 90] on input "5" at bounding box center [92, 90] width 0 height 0
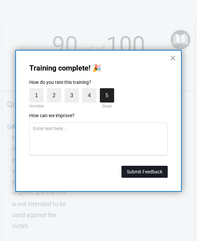
click at [144, 177] on button "Submit Feedback" at bounding box center [145, 172] width 46 height 12
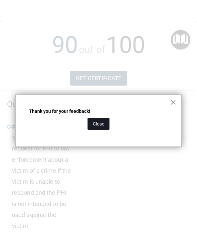
click at [106, 122] on button "Close" at bounding box center [99, 124] width 22 height 12
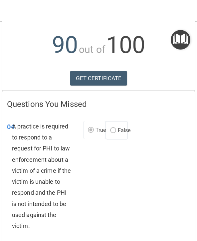
click at [183, 40] on img "Open Resource Center" at bounding box center [181, 40] width 20 height 20
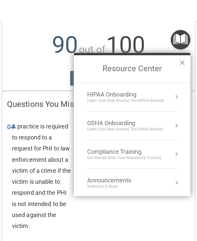
click at [169, 125] on div "OSHA Onboarding Learn your way around the OSHA module" at bounding box center [132, 126] width 90 height 12
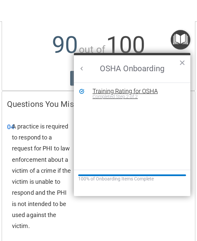
click at [153, 93] on div "Training Rating for OSHA" at bounding box center [137, 91] width 89 height 6
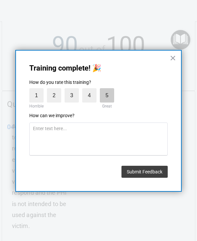
click at [104, 96] on label "5" at bounding box center [107, 95] width 14 height 14
click at [92, 90] on input "5" at bounding box center [92, 90] width 0 height 0
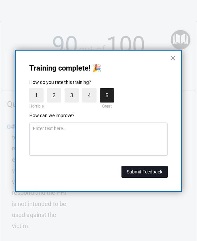
click at [141, 170] on button "Submit Feedback" at bounding box center [145, 172] width 46 height 12
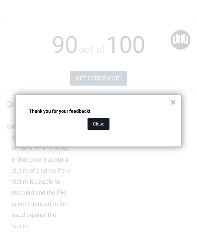
click at [100, 124] on button "Close" at bounding box center [99, 124] width 22 height 12
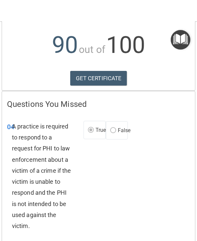
click at [180, 38] on img "Open Resource Center" at bounding box center [181, 40] width 20 height 20
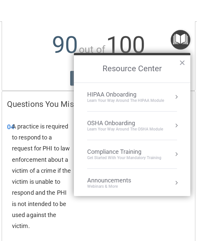
click at [162, 127] on div "Learn your way around the OSHA module" at bounding box center [125, 130] width 76 height 6
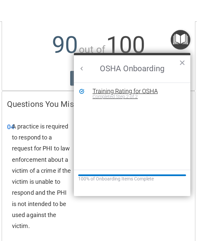
click at [121, 93] on div "Training Rating for OSHA" at bounding box center [137, 91] width 89 height 6
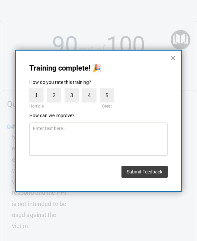
click at [174, 61] on button "×" at bounding box center [173, 58] width 6 height 11
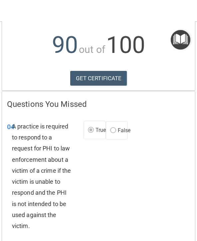
click at [184, 40] on img "Open Resource Center" at bounding box center [181, 40] width 20 height 20
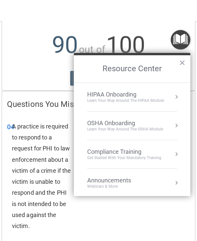
click at [160, 96] on div "HIPAA Onboarding" at bounding box center [125, 94] width 77 height 7
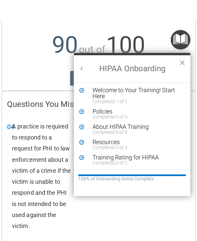
scroll to position [1, 0]
click at [160, 127] on div "About HIPAA Training" at bounding box center [137, 127] width 89 height 6
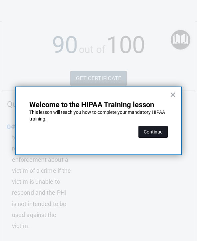
click at [150, 132] on button "Continue" at bounding box center [153, 132] width 29 height 12
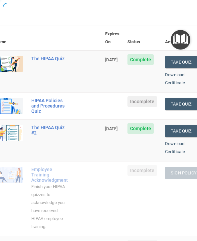
scroll to position [26, 0]
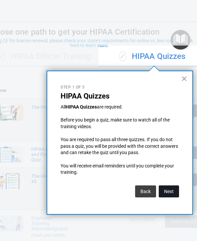
click at [168, 187] on button "Next" at bounding box center [169, 192] width 20 height 12
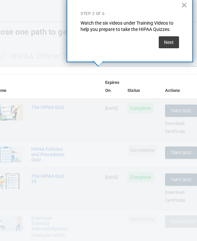
scroll to position [309, 0]
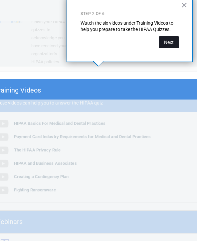
click at [171, 40] on button "Next" at bounding box center [169, 42] width 20 height 12
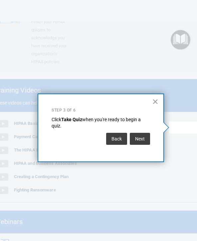
scroll to position [0, 0]
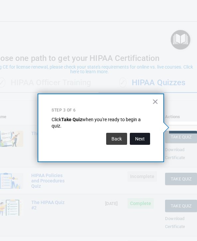
click at [142, 138] on button "Next" at bounding box center [140, 139] width 20 height 12
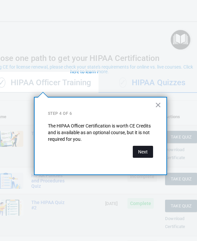
click at [147, 150] on button "Next" at bounding box center [143, 152] width 20 height 12
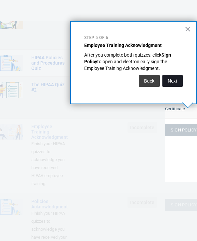
click at [174, 79] on button "Next" at bounding box center [173, 81] width 20 height 12
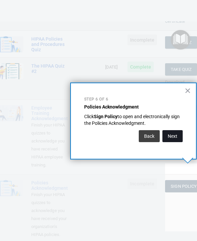
click at [174, 133] on button "Next" at bounding box center [173, 136] width 20 height 12
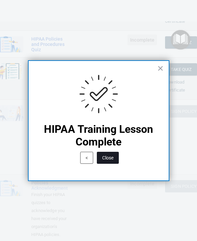
click at [113, 156] on button "Close" at bounding box center [108, 158] width 22 height 12
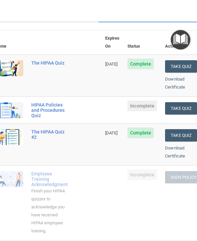
scroll to position [72, 0]
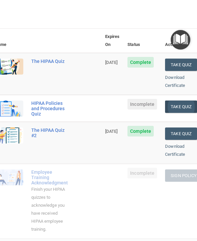
click at [189, 101] on button "Take Quiz" at bounding box center [181, 107] width 32 height 12
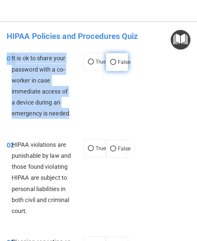
click at [118, 68] on label "False" at bounding box center [117, 62] width 22 height 18
click at [116, 65] on input "False" at bounding box center [113, 62] width 6 height 5
radio input "true"
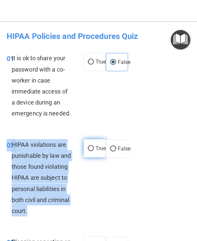
click at [95, 147] on label "True" at bounding box center [95, 148] width 22 height 18
click at [94, 147] on input "True" at bounding box center [91, 148] width 6 height 5
radio input "true"
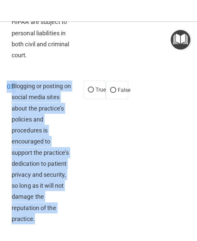
scroll to position [160, 0]
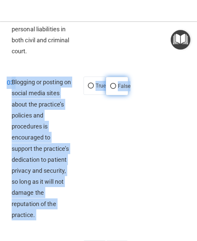
click at [115, 87] on input "False" at bounding box center [113, 86] width 6 height 5
radio input "true"
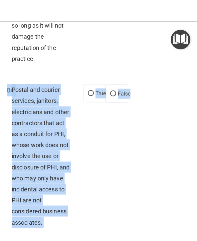
scroll to position [319, 0]
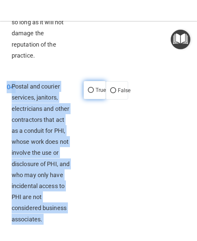
click at [96, 87] on span "True" at bounding box center [101, 90] width 10 height 6
click at [94, 88] on input "True" at bounding box center [91, 90] width 6 height 5
radio input "true"
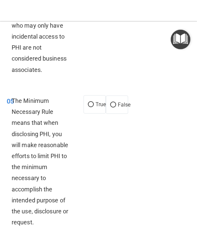
scroll to position [469, 0]
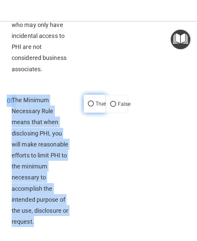
click at [96, 95] on label "True" at bounding box center [95, 104] width 22 height 18
click at [94, 102] on input "True" at bounding box center [91, 104] width 6 height 5
radio input "true"
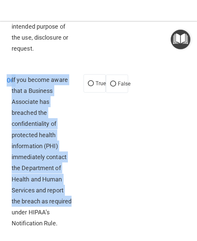
scroll to position [649, 0]
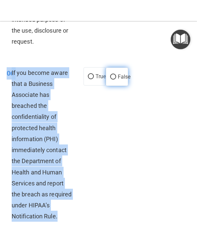
click at [117, 70] on label "False" at bounding box center [117, 77] width 22 height 18
click at [116, 75] on input "False" at bounding box center [113, 77] width 6 height 5
radio input "true"
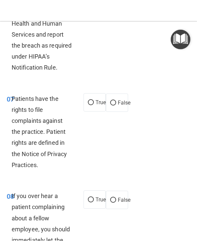
scroll to position [799, 0]
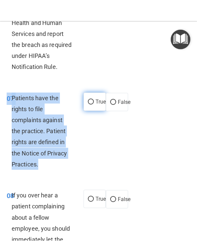
click at [99, 99] on span "True" at bounding box center [101, 102] width 10 height 6
click at [94, 100] on input "True" at bounding box center [91, 102] width 6 height 5
radio input "true"
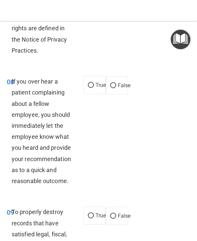
scroll to position [914, 0]
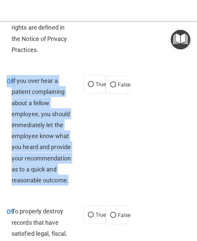
click at [111, 118] on div "08 If you over hear a patient complaining about a fellow employee, you should i…" at bounding box center [99, 132] width 194 height 131
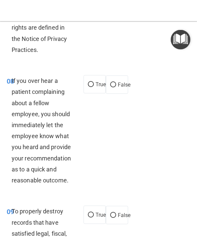
click at [33, 153] on span "If you over hear a patient complaining about a fellow employee, you should imme…" at bounding box center [41, 130] width 59 height 107
click at [43, 152] on span "If you over hear a patient complaining about a fellow employee, you should imme…" at bounding box center [41, 130] width 59 height 107
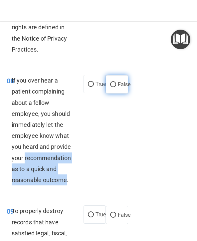
click at [122, 82] on span "False" at bounding box center [124, 85] width 13 height 6
click at [116, 83] on input "False" at bounding box center [113, 85] width 6 height 5
radio input "true"
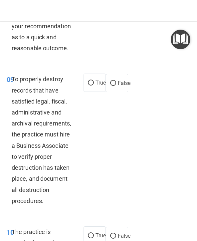
scroll to position [1044, 0]
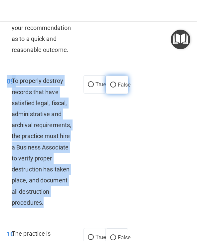
click at [126, 82] on span "False" at bounding box center [124, 85] width 13 height 6
click at [116, 83] on input "False" at bounding box center [113, 85] width 6 height 5
radio input "true"
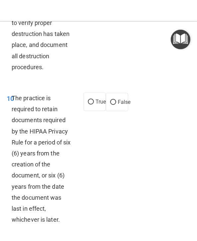
scroll to position [1180, 0]
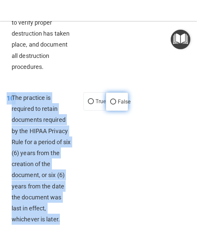
click at [124, 99] on span "False" at bounding box center [124, 102] width 13 height 6
click at [116, 100] on input "False" at bounding box center [113, 102] width 6 height 5
radio input "true"
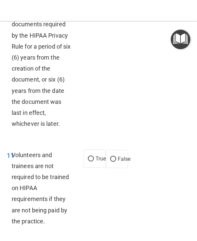
scroll to position [1286, 0]
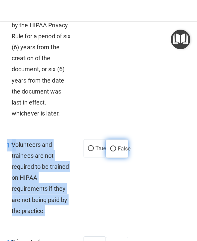
click at [122, 146] on span "False" at bounding box center [124, 149] width 13 height 6
click at [116, 147] on input "False" at bounding box center [113, 149] width 6 height 5
radio input "true"
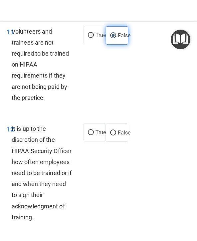
scroll to position [1399, 0]
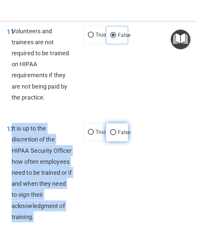
click at [119, 130] on span "False" at bounding box center [124, 133] width 13 height 6
click at [116, 131] on input "False" at bounding box center [113, 133] width 6 height 5
radio input "true"
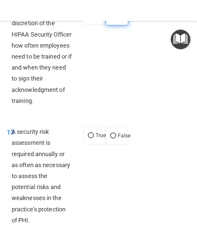
scroll to position [1516, 0]
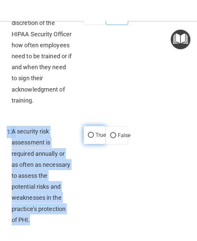
click at [97, 132] on span "True" at bounding box center [101, 135] width 10 height 6
click at [94, 133] on input "True" at bounding box center [91, 135] width 6 height 5
radio input "true"
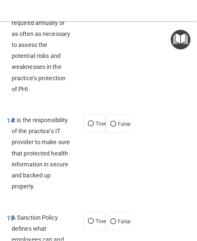
scroll to position [1648, 0]
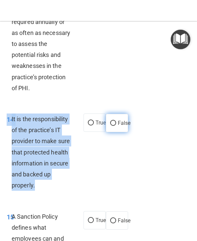
click at [114, 121] on input "False" at bounding box center [113, 123] width 6 height 5
radio input "true"
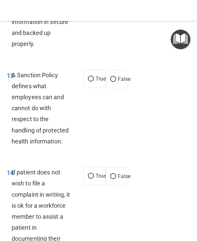
scroll to position [1795, 0]
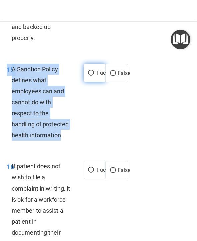
click at [100, 70] on span "True" at bounding box center [101, 73] width 10 height 6
click at [94, 71] on input "True" at bounding box center [91, 73] width 6 height 5
radio input "true"
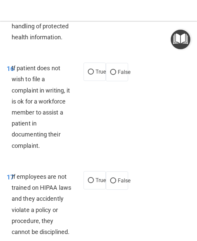
scroll to position [1895, 0]
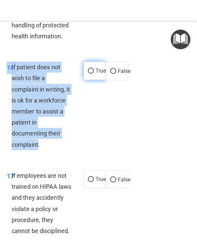
click at [99, 68] on span "True" at bounding box center [101, 71] width 10 height 6
click at [94, 69] on input "True" at bounding box center [91, 71] width 6 height 5
radio input "true"
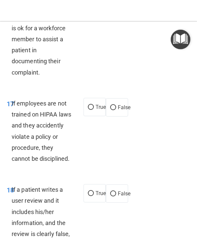
scroll to position [1968, 0]
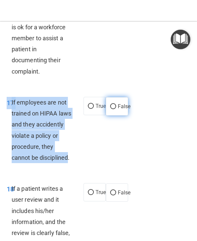
click at [116, 105] on input "False" at bounding box center [113, 107] width 6 height 5
radio input "true"
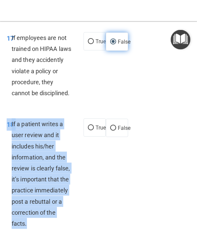
scroll to position [2034, 0]
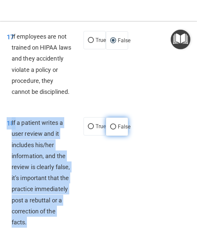
click at [115, 125] on input "False" at bounding box center [113, 127] width 6 height 5
radio input "true"
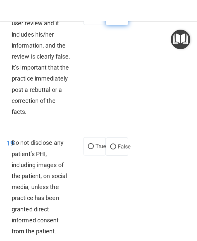
scroll to position [2146, 0]
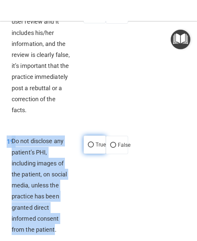
click at [98, 142] on span "True" at bounding box center [101, 145] width 10 height 6
click at [94, 143] on input "True" at bounding box center [91, 145] width 6 height 5
radio input "true"
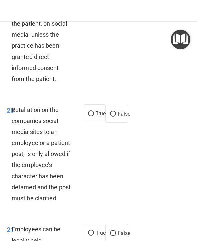
scroll to position [2298, 0]
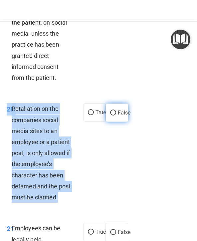
click at [125, 110] on span "False" at bounding box center [124, 113] width 13 height 6
click at [116, 111] on input "False" at bounding box center [113, 113] width 6 height 5
radio input "true"
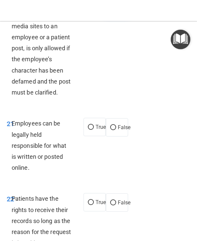
scroll to position [2407, 0]
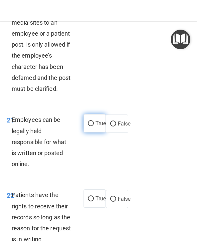
click at [97, 121] on span "True" at bounding box center [101, 124] width 10 height 6
click at [94, 122] on input "True" at bounding box center [91, 124] width 6 height 5
radio input "true"
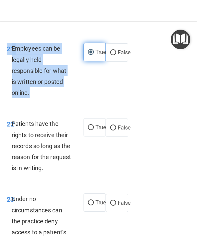
scroll to position [2478, 0]
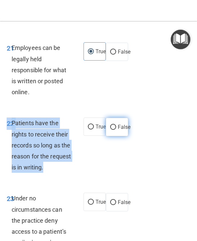
click at [123, 124] on span "False" at bounding box center [124, 127] width 13 height 6
click at [116, 125] on input "False" at bounding box center [113, 127] width 6 height 5
radio input "true"
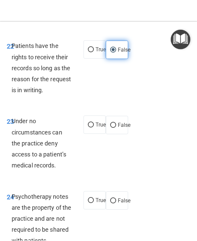
scroll to position [2556, 0]
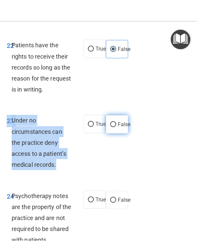
click at [124, 116] on label "False" at bounding box center [117, 125] width 22 height 18
click at [116, 123] on input "False" at bounding box center [113, 125] width 6 height 5
radio input "true"
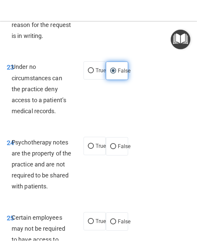
scroll to position [2611, 0]
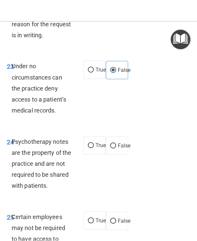
click at [22, 139] on span "Psychotherapy notes are the property of the practice and are not required to be…" at bounding box center [42, 164] width 60 height 51
click at [16, 139] on span "Psychotherapy notes are the property of the practice and are not required to be…" at bounding box center [42, 164] width 60 height 51
click at [29, 139] on span "Psychotherapy notes are the property of the practice and are not required to be…" at bounding box center [42, 164] width 60 height 51
click at [31, 139] on span "Psychotherapy notes are the property of the practice and are not required to be…" at bounding box center [42, 164] width 60 height 51
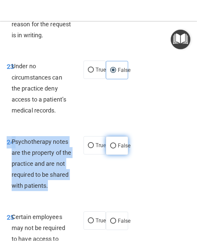
click at [120, 137] on label "False" at bounding box center [117, 146] width 22 height 18
click at [116, 144] on input "False" at bounding box center [113, 146] width 6 height 5
radio input "true"
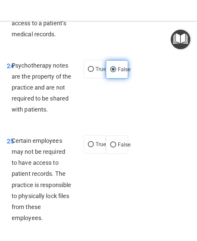
scroll to position [2689, 0]
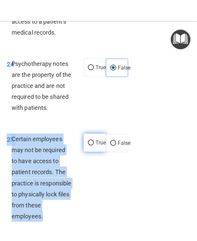
click at [97, 134] on label "True" at bounding box center [95, 143] width 22 height 18
click at [94, 141] on input "True" at bounding box center [91, 143] width 6 height 5
radio input "true"
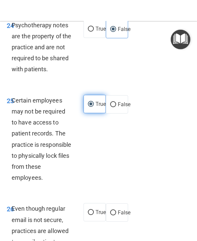
scroll to position [2765, 0]
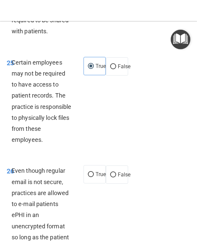
click at [17, 166] on div "Even though regular email is not secure, practices are allowed to e-mail patien…" at bounding box center [44, 227] width 65 height 122
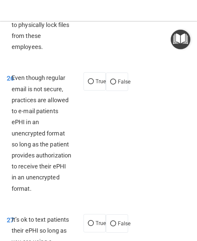
scroll to position [2858, 0]
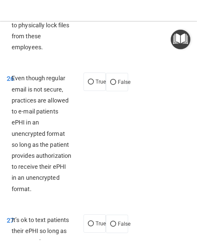
click at [19, 75] on span "Even though regular email is not secure, practices are allowed to e-mail patien…" at bounding box center [42, 134] width 60 height 118
click at [18, 76] on span "Even though regular email is not secure, practices are allowed to e-mail patien…" at bounding box center [42, 134] width 60 height 118
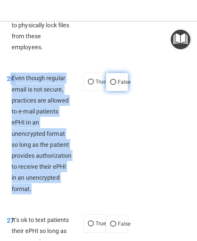
click at [120, 79] on span "False" at bounding box center [124, 82] width 13 height 6
click at [116, 80] on input "False" at bounding box center [113, 82] width 6 height 5
radio input "true"
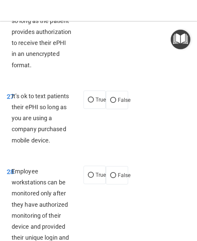
scroll to position [2982, 0]
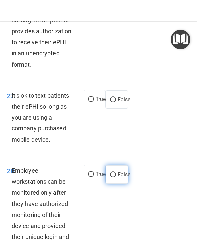
click at [123, 172] on span "False" at bounding box center [124, 175] width 13 height 6
click at [116, 173] on input "False" at bounding box center [113, 175] width 6 height 5
radio input "true"
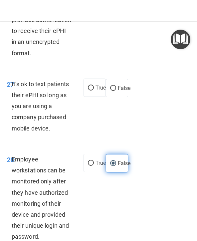
scroll to position [2995, 0]
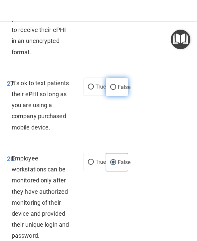
click at [120, 84] on span "False" at bounding box center [124, 87] width 13 height 6
click at [116, 85] on input "False" at bounding box center [113, 87] width 6 height 5
radio input "true"
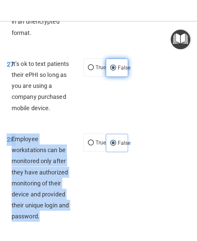
scroll to position [3016, 0]
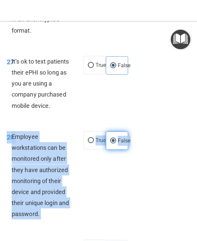
click at [117, 132] on label "False" at bounding box center [117, 141] width 22 height 18
click at [116, 139] on input "False" at bounding box center [113, 141] width 6 height 5
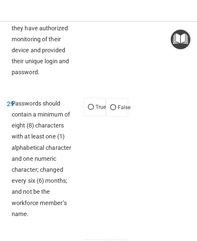
scroll to position [3159, 0]
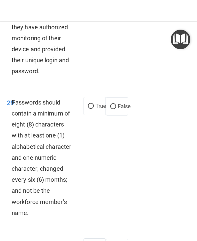
click at [16, 100] on div "Passwords should contain a minimum of eight (8) characters with at least one (1…" at bounding box center [44, 158] width 65 height 122
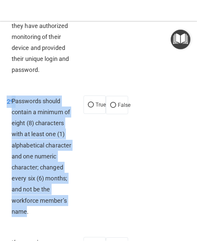
scroll to position [3161, 0]
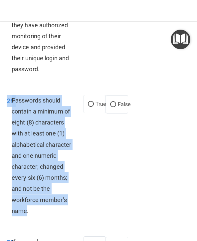
click at [85, 158] on div "29 Passwords should contain a minimum of eight (8) characters with at least one…" at bounding box center [45, 157] width 97 height 125
click at [121, 102] on span "False" at bounding box center [124, 105] width 13 height 6
click at [116, 103] on input "False" at bounding box center [113, 105] width 6 height 5
radio input "true"
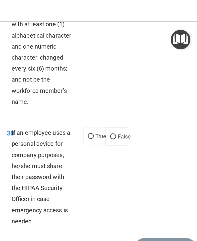
scroll to position [3271, 0]
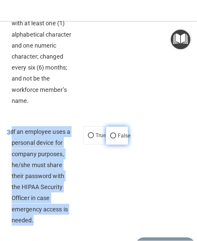
click at [124, 133] on span "False" at bounding box center [124, 136] width 13 height 6
click at [116, 134] on input "False" at bounding box center [113, 136] width 6 height 5
radio input "true"
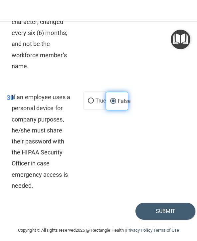
scroll to position [3305, 0]
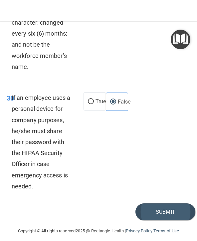
click at [158, 205] on button "Submit" at bounding box center [166, 212] width 60 height 17
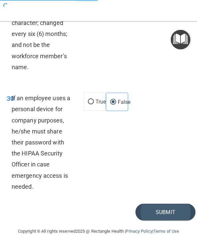
click at [156, 204] on button "Submit" at bounding box center [166, 212] width 60 height 17
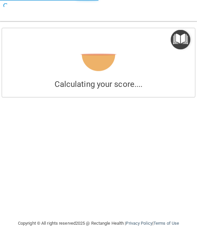
scroll to position [0, 0]
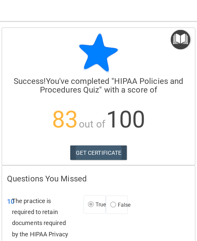
click at [97, 152] on link "GET CERTIFICATE" at bounding box center [98, 153] width 57 height 15
click at [185, 42] on img "Open Resource Center" at bounding box center [181, 40] width 20 height 20
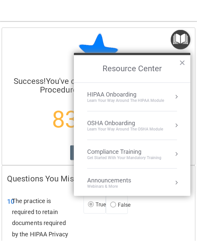
click at [163, 125] on div "OSHA Onboarding" at bounding box center [125, 123] width 76 height 7
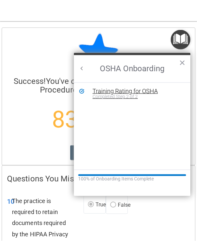
click at [161, 93] on div "Training Rating for OSHA" at bounding box center [137, 91] width 89 height 6
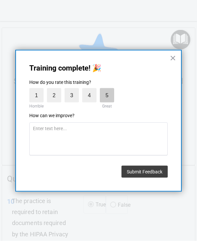
click at [109, 95] on label "5" at bounding box center [107, 95] width 14 height 14
click at [92, 90] on input "5" at bounding box center [92, 90] width 0 height 0
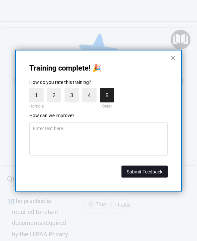
click at [157, 174] on button "Submit Feedback" at bounding box center [145, 172] width 46 height 12
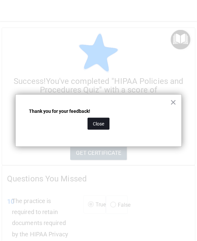
click at [99, 120] on button "Close" at bounding box center [99, 124] width 22 height 12
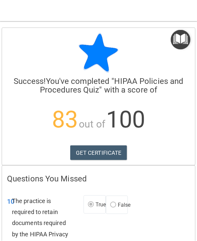
click at [183, 43] on img "Open Resource Center" at bounding box center [181, 40] width 20 height 20
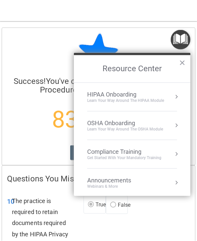
click at [179, 94] on button "Resource Center" at bounding box center [176, 97] width 7 height 7
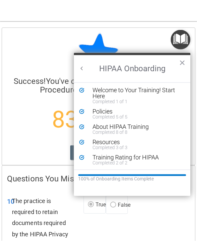
scroll to position [1, 0]
click at [185, 66] on button "×" at bounding box center [182, 62] width 6 height 11
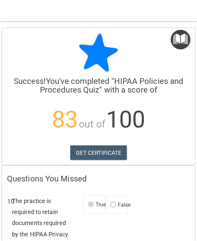
click at [188, 40] on img "Open Resource Center" at bounding box center [181, 40] width 20 height 20
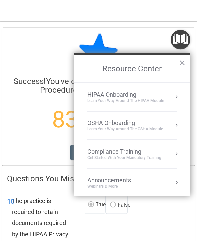
click at [167, 155] on div "Compliance Training Get Started with your mandatory training" at bounding box center [132, 154] width 90 height 12
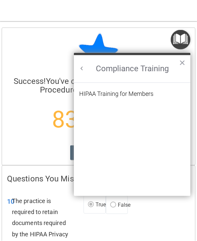
scroll to position [0, 0]
click at [156, 89] on ol "HIPAA Training for Members" at bounding box center [132, 140] width 106 height 114
click at [150, 96] on div "HIPAA Training for Members" at bounding box center [116, 94] width 74 height 6
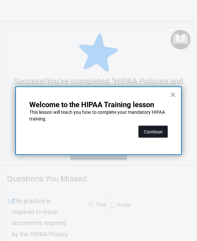
click at [146, 130] on button "Continue" at bounding box center [153, 132] width 29 height 12
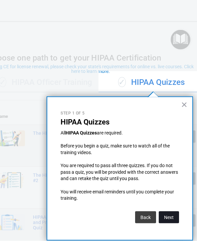
click at [162, 211] on button "Next" at bounding box center [169, 217] width 20 height 12
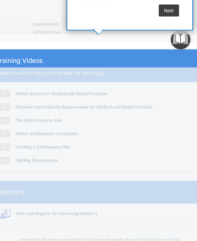
click at [79, 112] on div at bounding box center [98, 155] width 219 height 174
click at [183, 42] on img "Open Resource Center" at bounding box center [181, 40] width 20 height 20
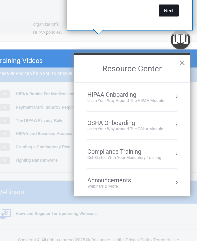
click at [170, 10] on button "Next" at bounding box center [169, 11] width 20 height 12
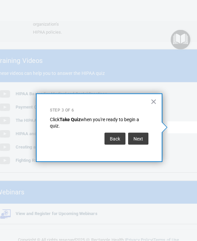
scroll to position [0, 0]
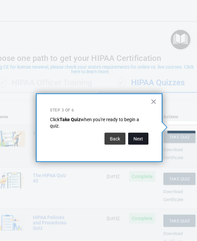
click at [138, 138] on button "Next" at bounding box center [138, 139] width 20 height 12
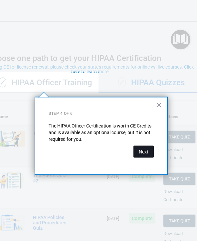
click at [142, 151] on button "Next" at bounding box center [144, 152] width 20 height 12
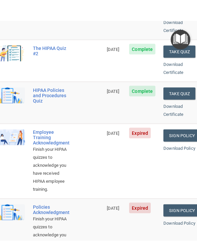
scroll to position [125, 0]
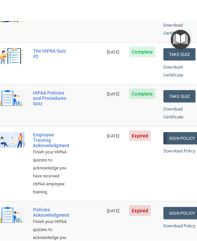
click at [181, 132] on link "Sign Policy" at bounding box center [182, 138] width 37 height 12
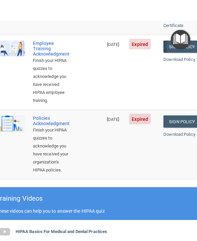
scroll to position [214, 0]
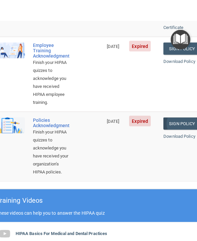
click at [184, 118] on link "Sign Policy" at bounding box center [182, 124] width 37 height 12
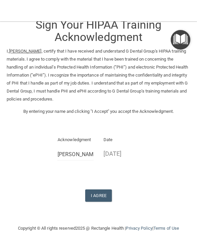
scroll to position [17, 0]
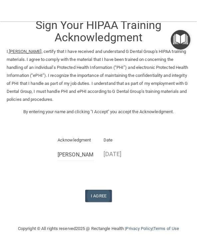
click at [106, 190] on button "I Agree" at bounding box center [98, 196] width 27 height 12
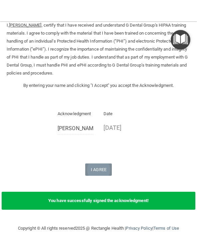
scroll to position [42, 0]
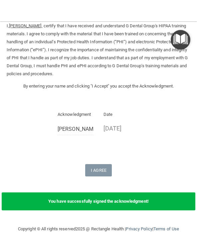
click at [134, 198] on div "You have successfully signed the acknowledgment!" at bounding box center [99, 201] width 194 height 18
click at [127, 200] on div "You have successfully signed the acknowledgment!" at bounding box center [99, 201] width 194 height 18
click at [131, 199] on b "You have successfully signed the acknowledgment!" at bounding box center [98, 201] width 101 height 5
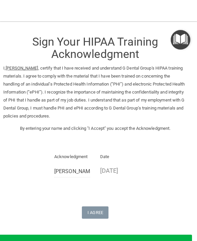
scroll to position [0, 10]
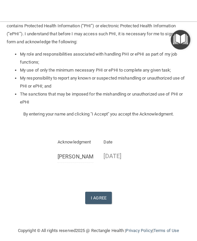
scroll to position [110, 0]
click at [99, 192] on button "I Agree" at bounding box center [98, 198] width 27 height 12
click at [105, 192] on button "I Agree" at bounding box center [98, 198] width 27 height 12
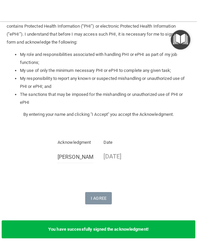
click at [157, 160] on div "Acknowledgment Jennifer Vilan Date 08/26/2025" at bounding box center [99, 154] width 184 height 30
click at [185, 38] on img "Open Resource Center" at bounding box center [181, 40] width 20 height 20
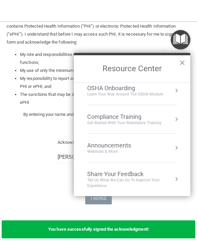
click at [170, 118] on div "Compliance Training Get Started with your mandatory training" at bounding box center [132, 119] width 90 height 12
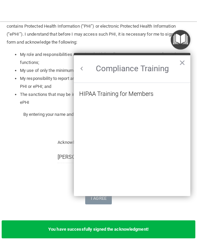
scroll to position [0, 0]
click at [150, 94] on div "HIPAA Training for Members" at bounding box center [116, 94] width 74 height 6
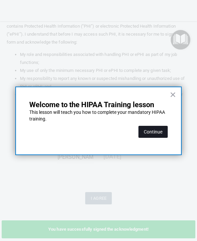
click at [160, 130] on button "Continue" at bounding box center [153, 132] width 29 height 12
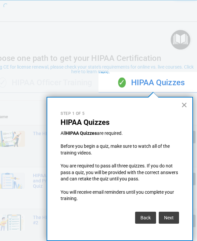
click at [186, 109] on button "×" at bounding box center [184, 105] width 6 height 11
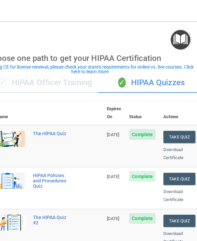
click at [48, 68] on div "If using CE for license renewal, please check your state's requirements for onl…" at bounding box center [90, 69] width 211 height 9
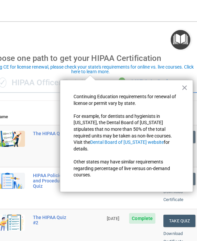
click at [175, 87] on div "× Continuing Education requirements for renewal of license or permit vary by st…" at bounding box center [126, 136] width 133 height 112
click at [188, 90] on button "×" at bounding box center [185, 87] width 6 height 11
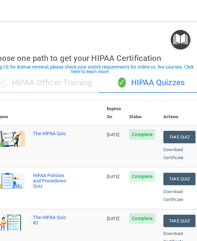
click at [171, 86] on div "✓ HIPAA Quizzes" at bounding box center [152, 83] width 106 height 20
click at [174, 81] on div "✓ HIPAA Quizzes" at bounding box center [152, 83] width 106 height 20
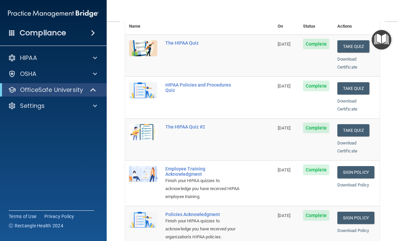
scroll to position [90, 0]
